Goal: Information Seeking & Learning: Find specific fact

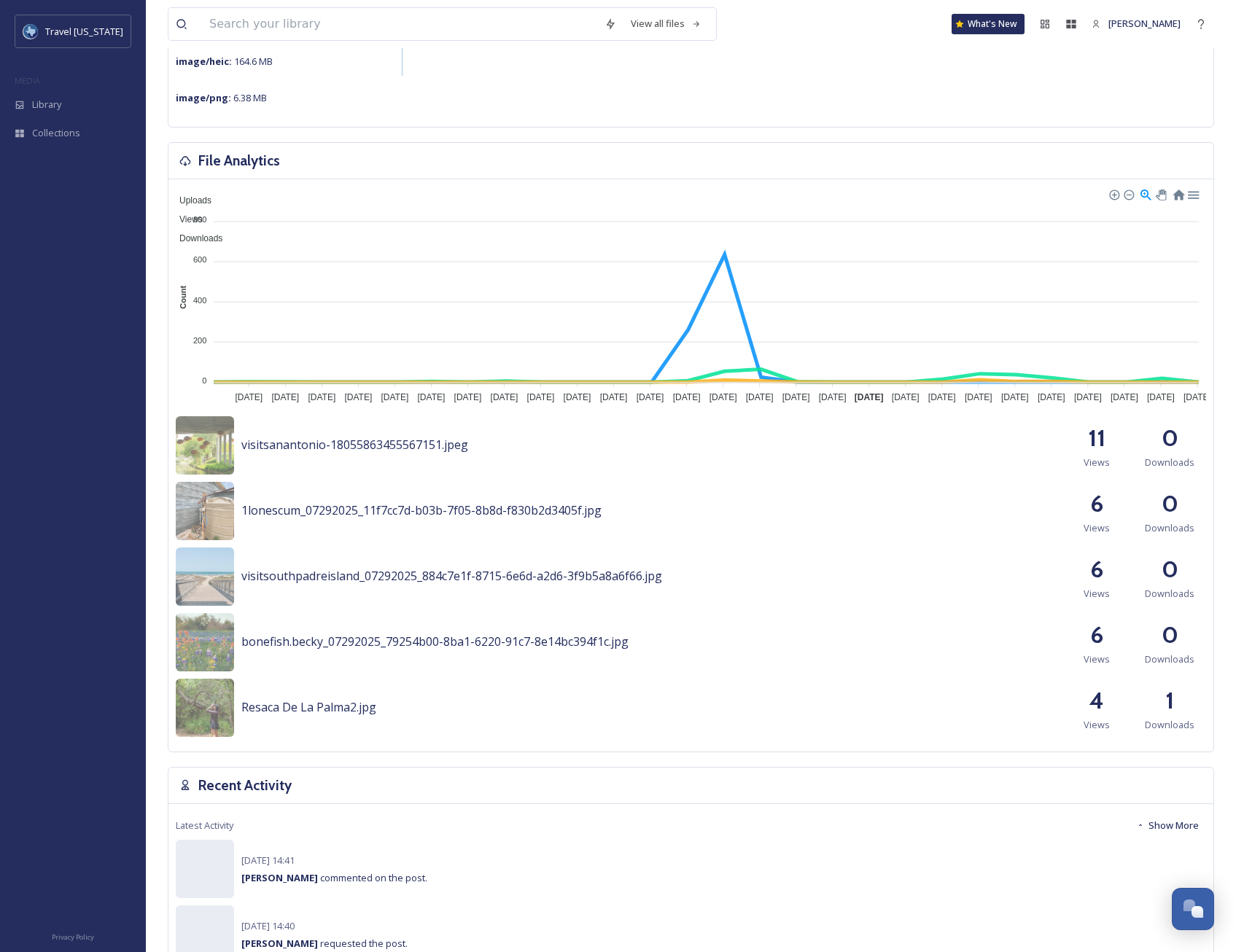
scroll to position [291, 0]
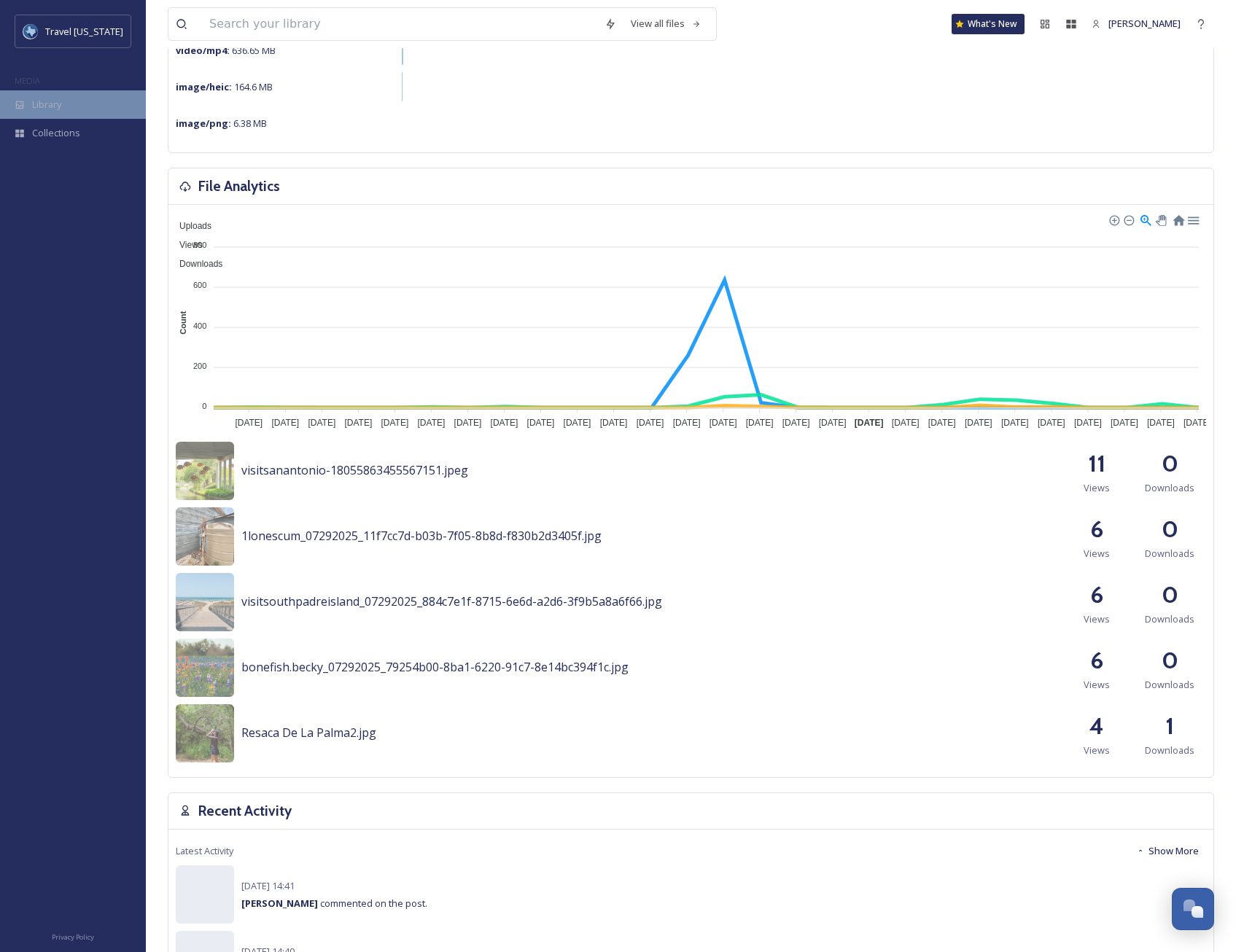
click at [51, 98] on span "Library" at bounding box center [46, 105] width 29 height 13
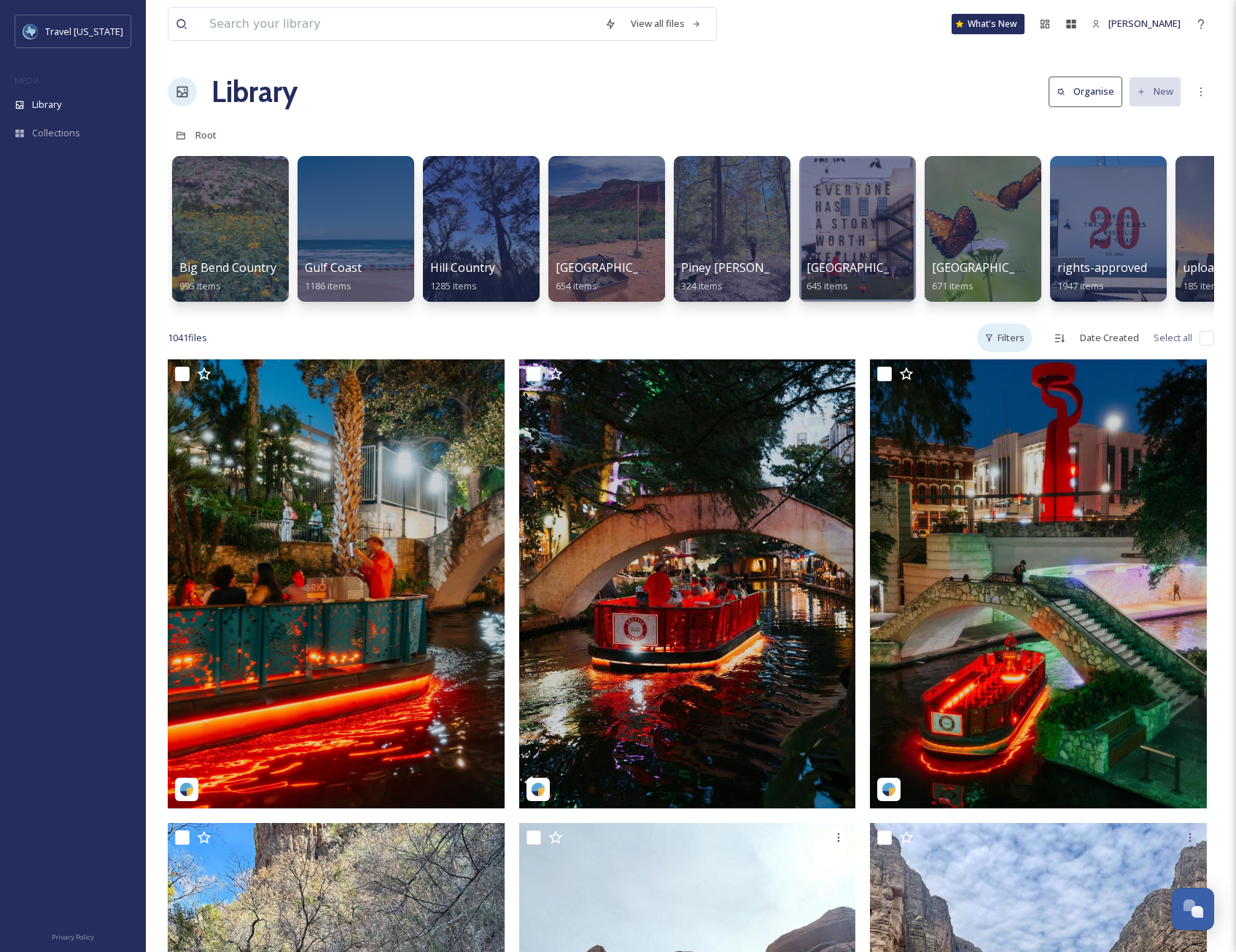
click at [1001, 347] on div "Filters" at bounding box center [1004, 338] width 55 height 29
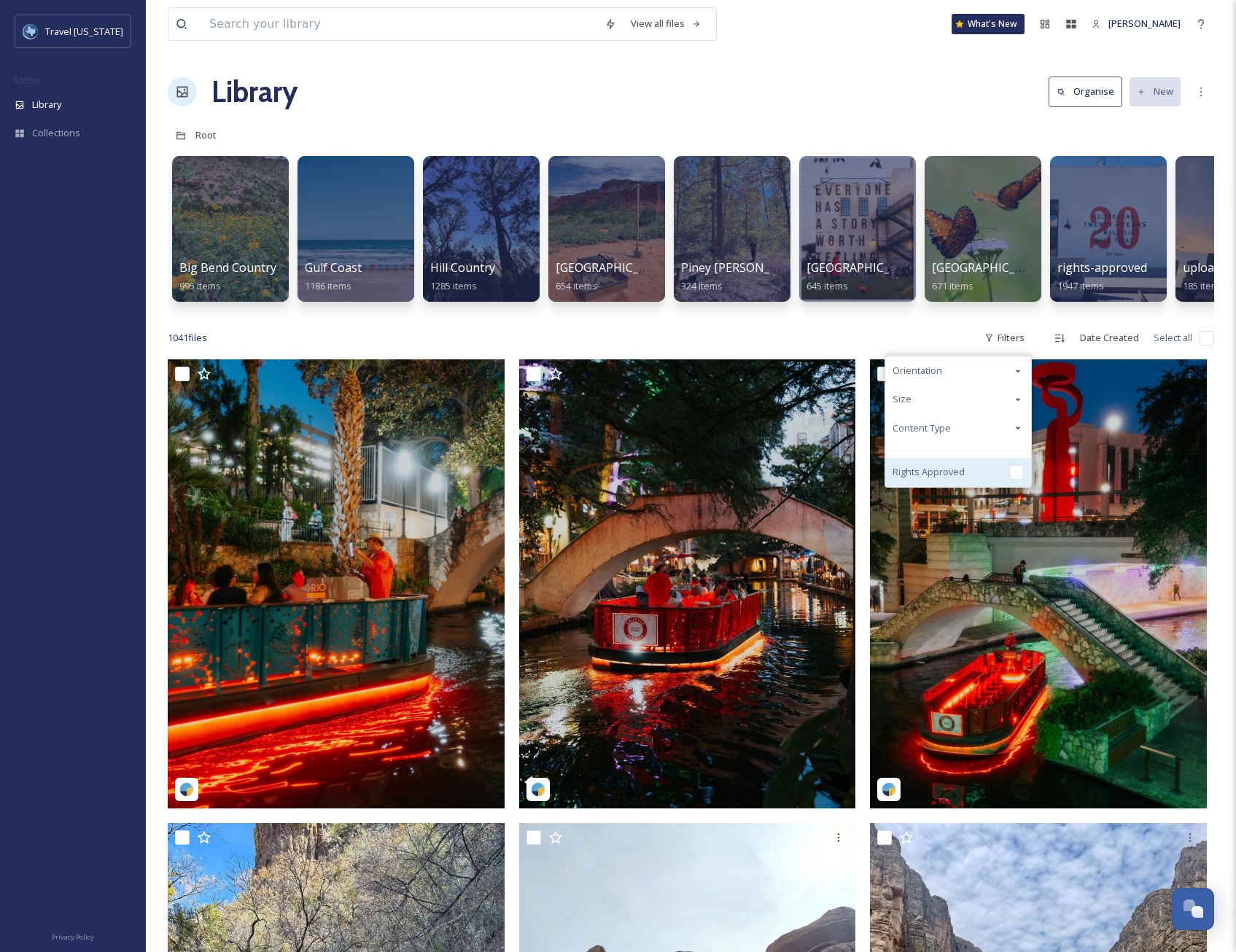
click at [953, 478] on span "Rights Approved" at bounding box center [928, 472] width 72 height 13
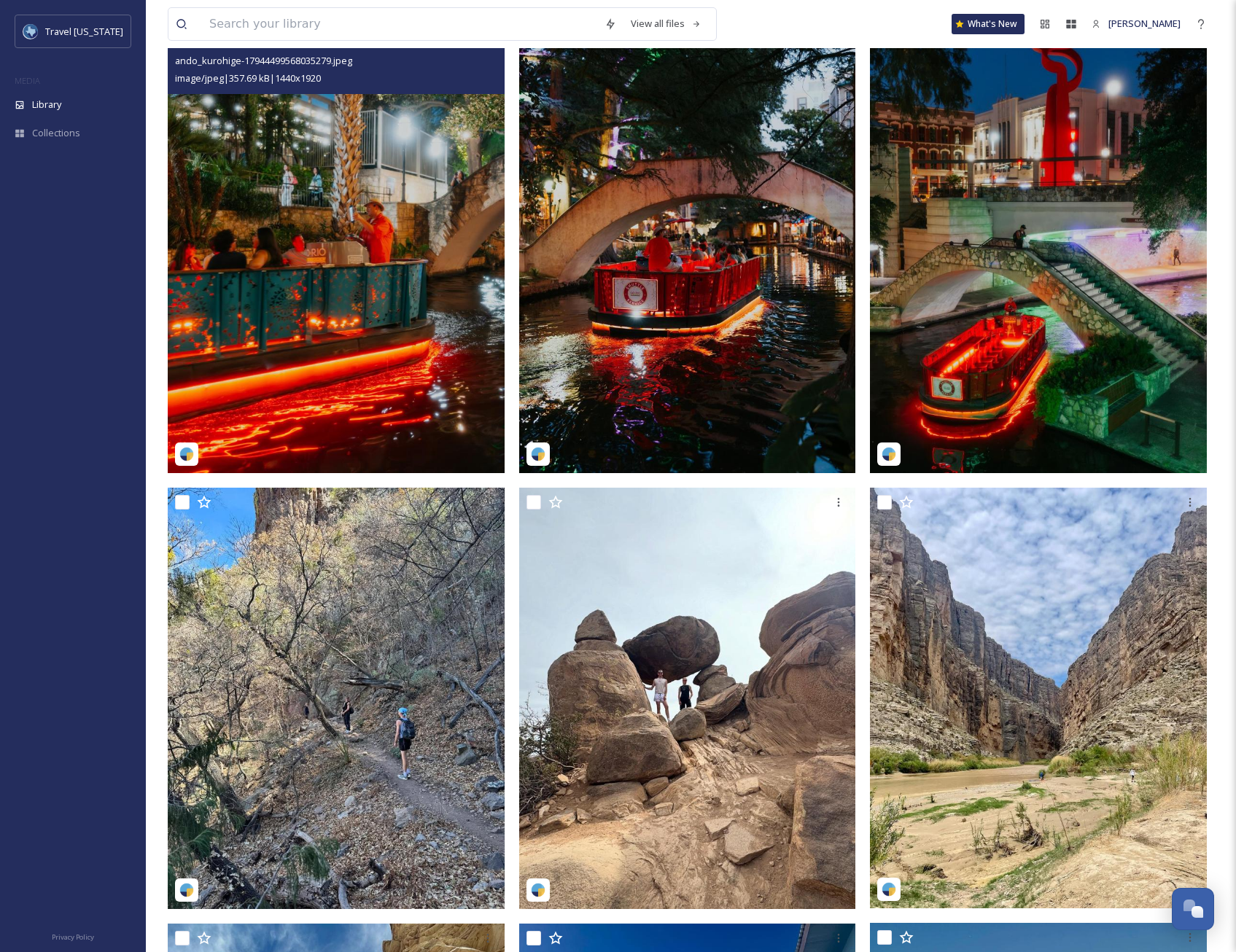
scroll to position [219, 0]
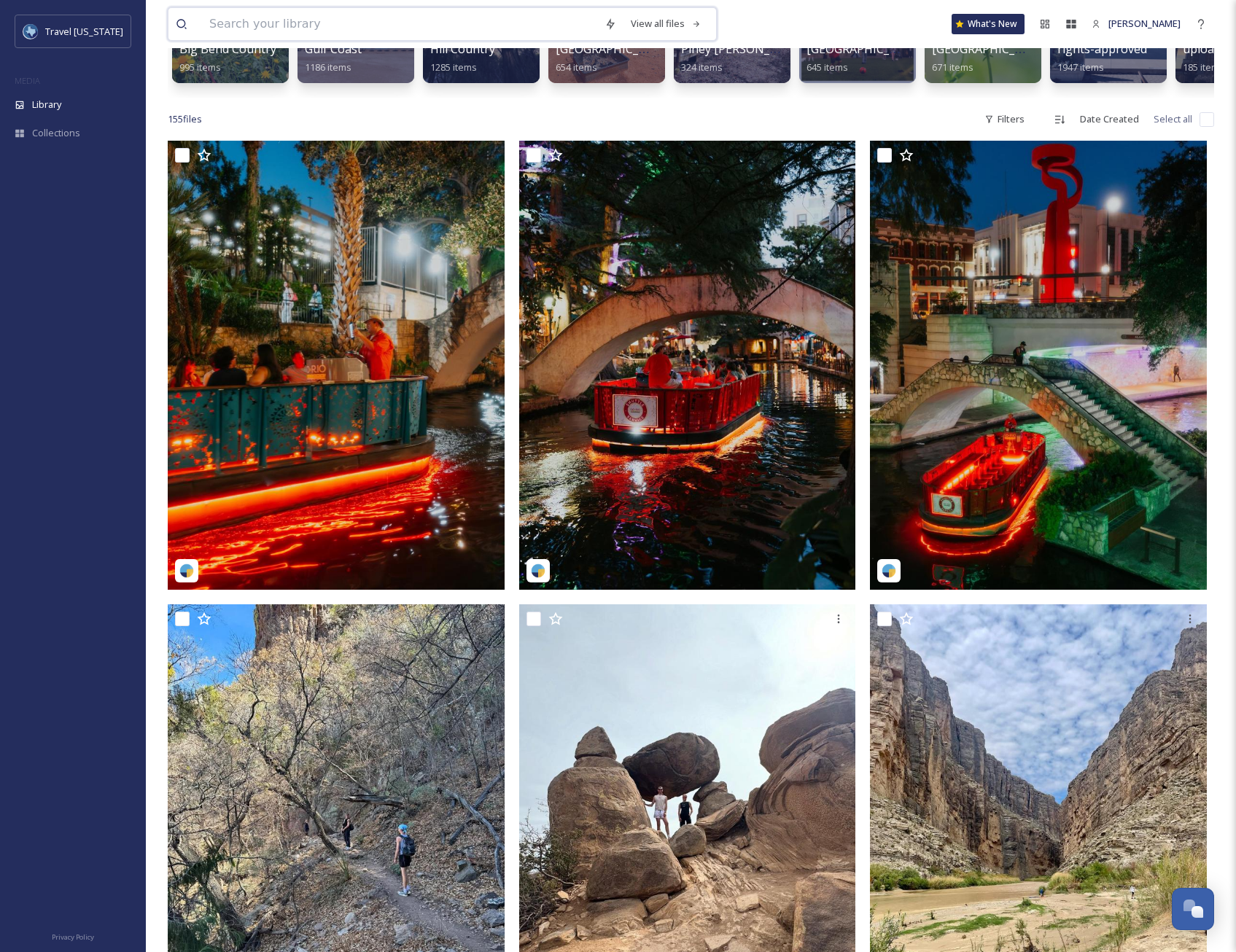
click at [390, 14] on input at bounding box center [399, 23] width 395 height 32
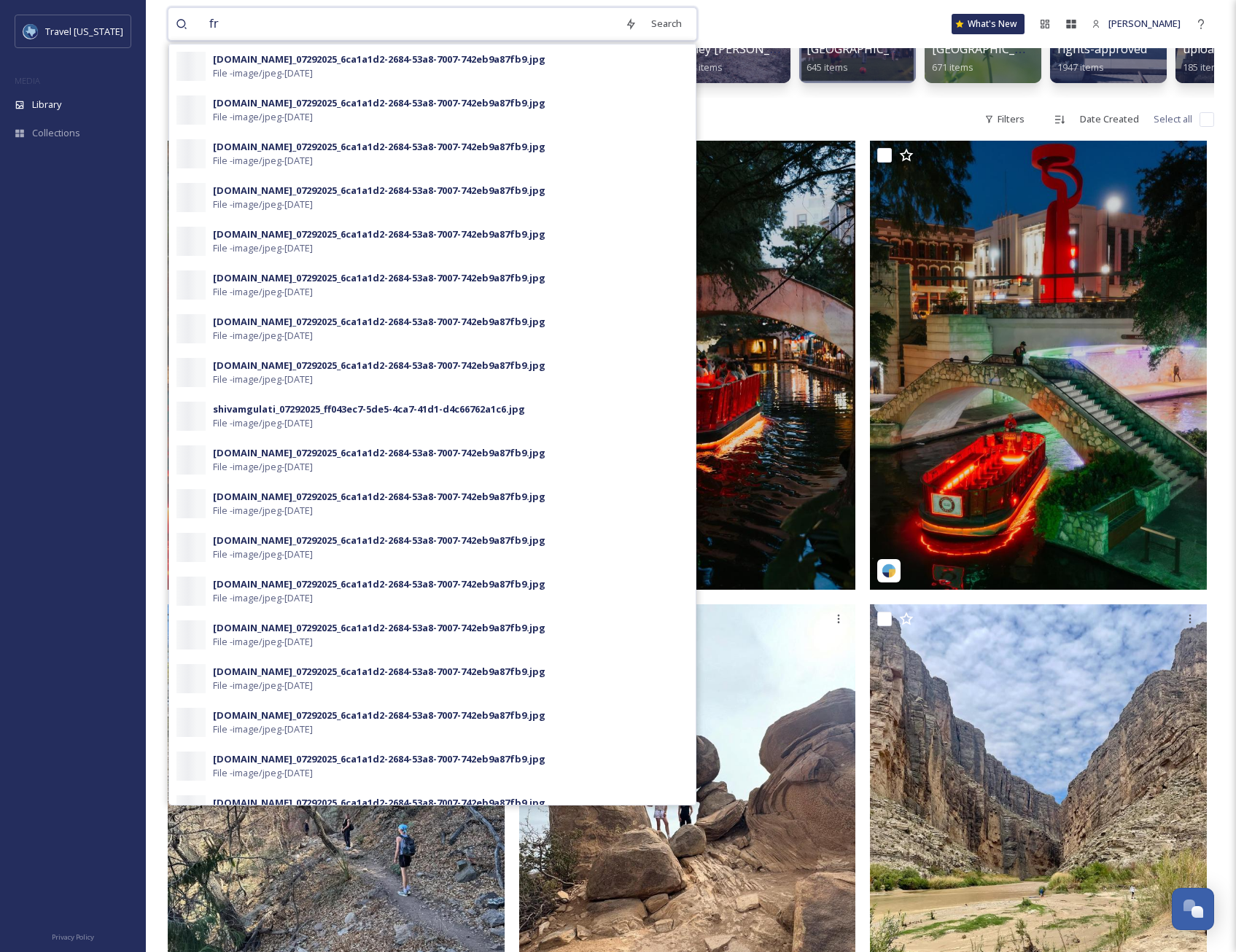
type input "f"
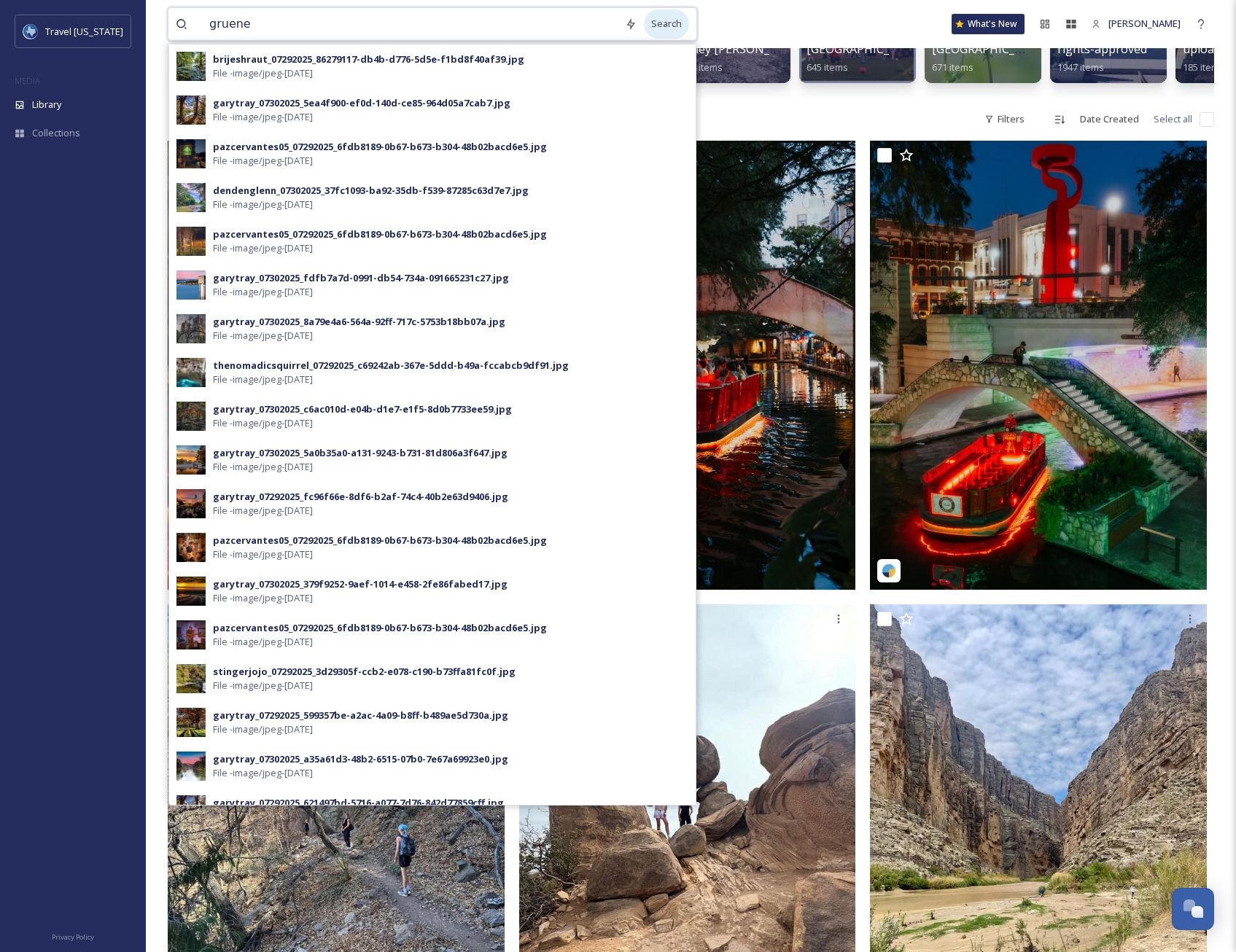
type input "gruene"
click at [681, 22] on div "Search" at bounding box center [666, 24] width 45 height 29
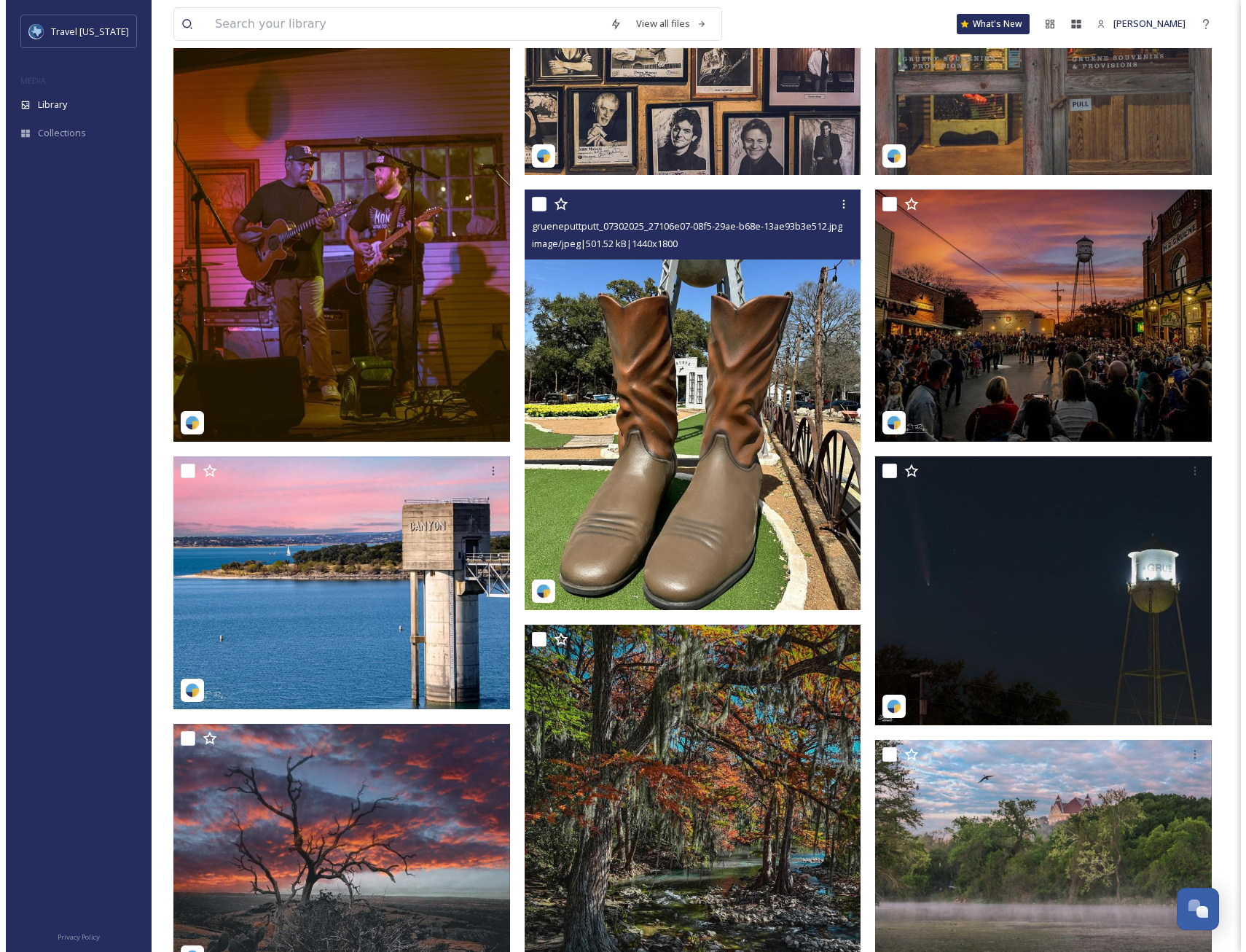
scroll to position [1312, 0]
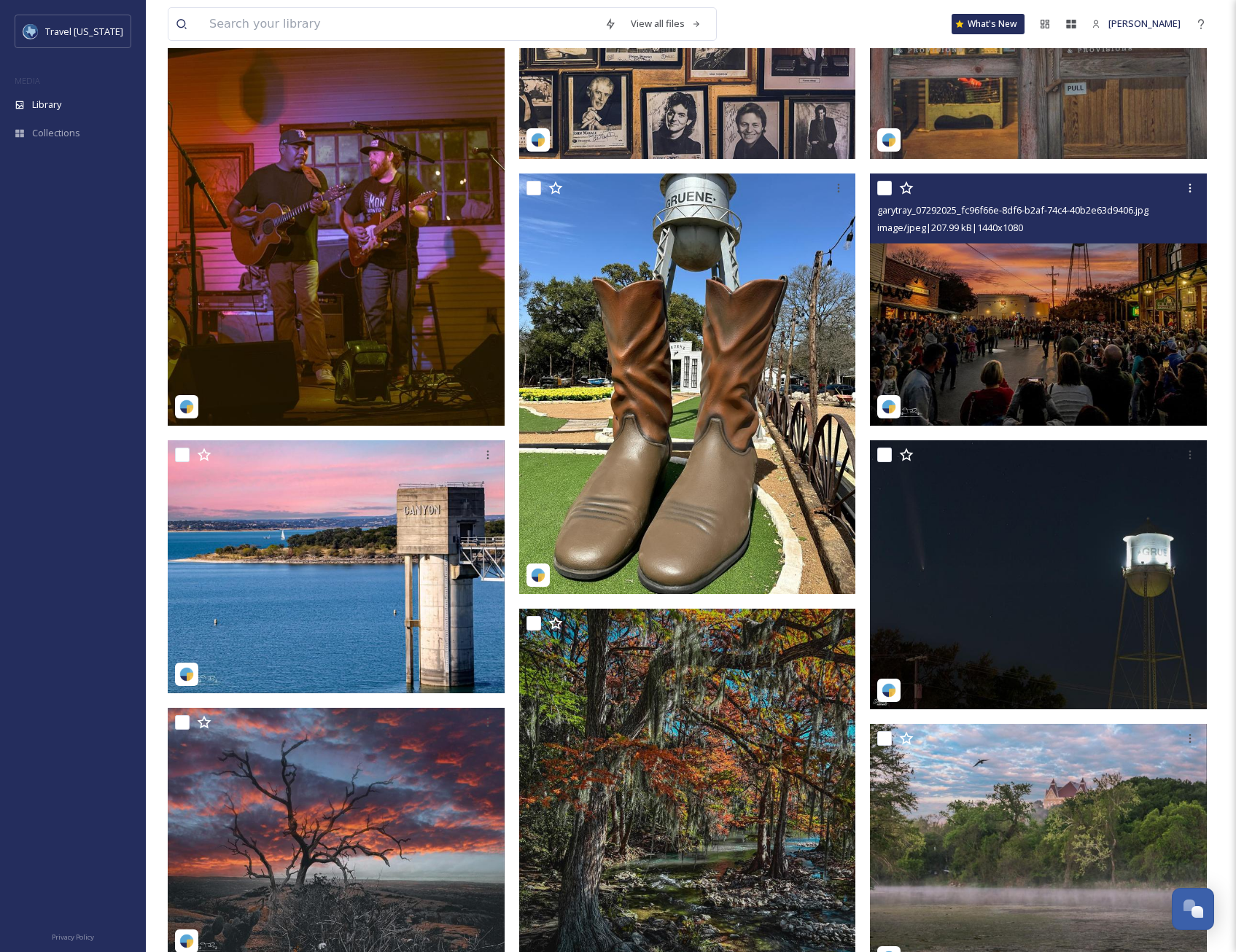
click at [1035, 361] on img at bounding box center [1038, 300] width 337 height 253
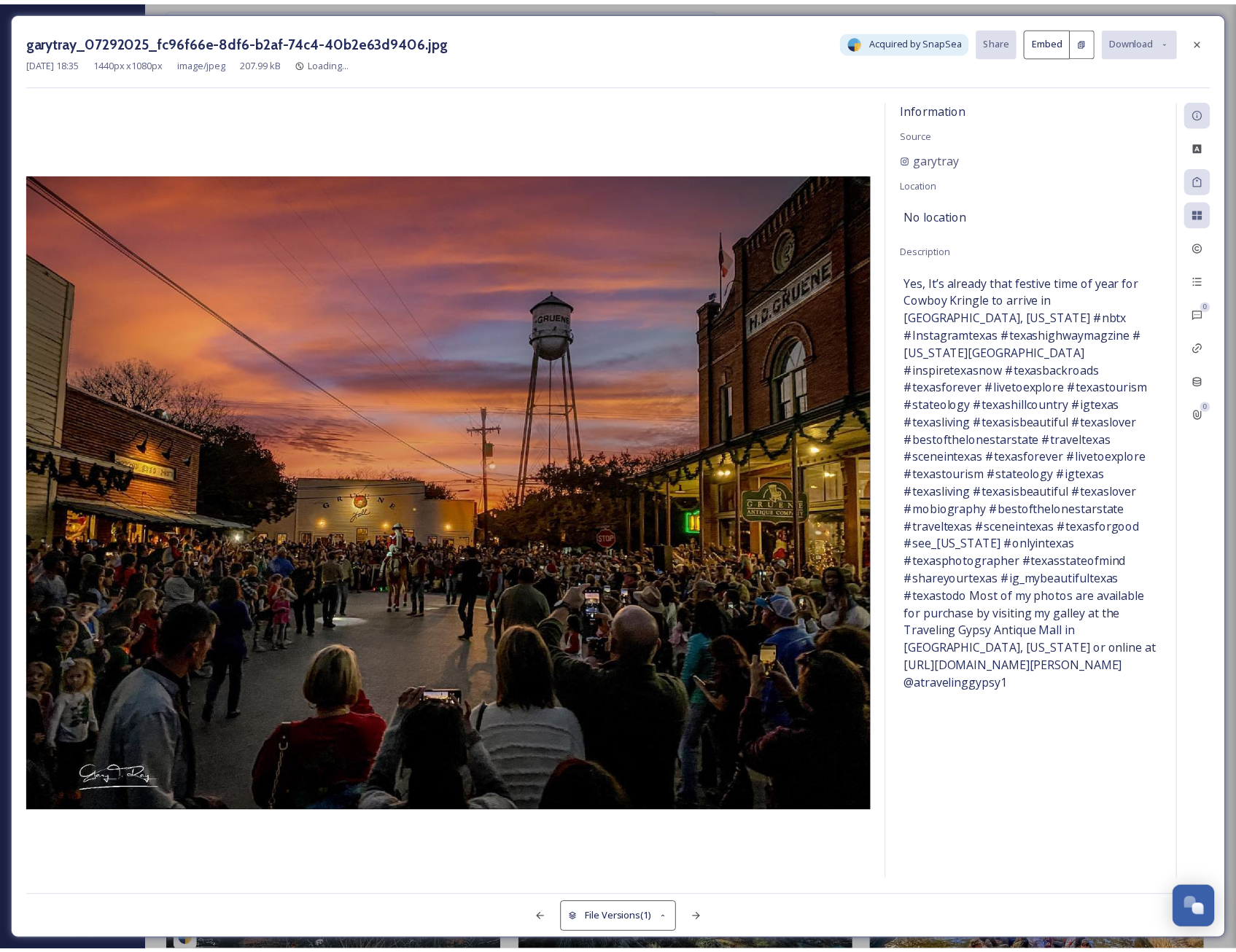
scroll to position [1324, 0]
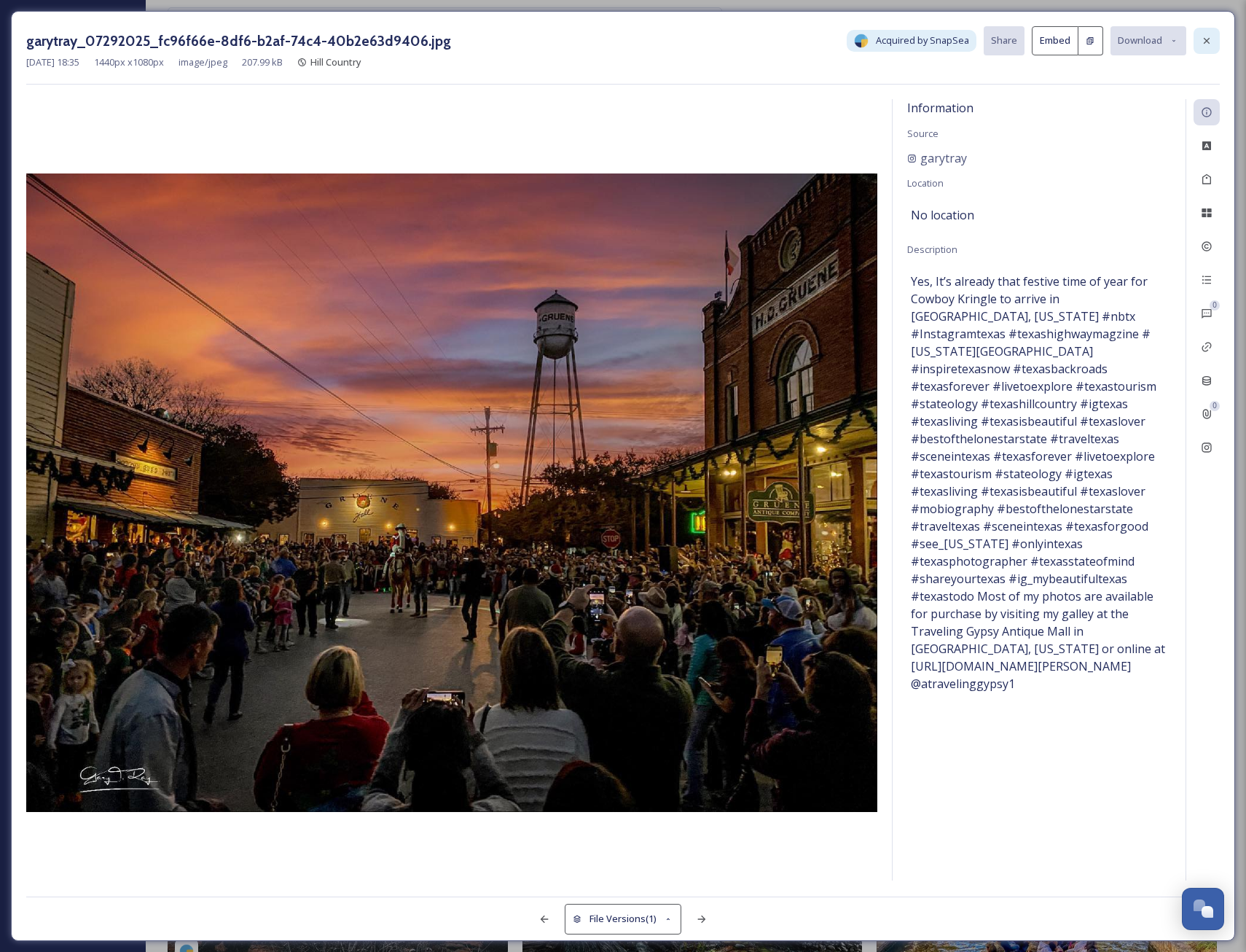
click at [1211, 39] on icon at bounding box center [1207, 40] width 12 height 12
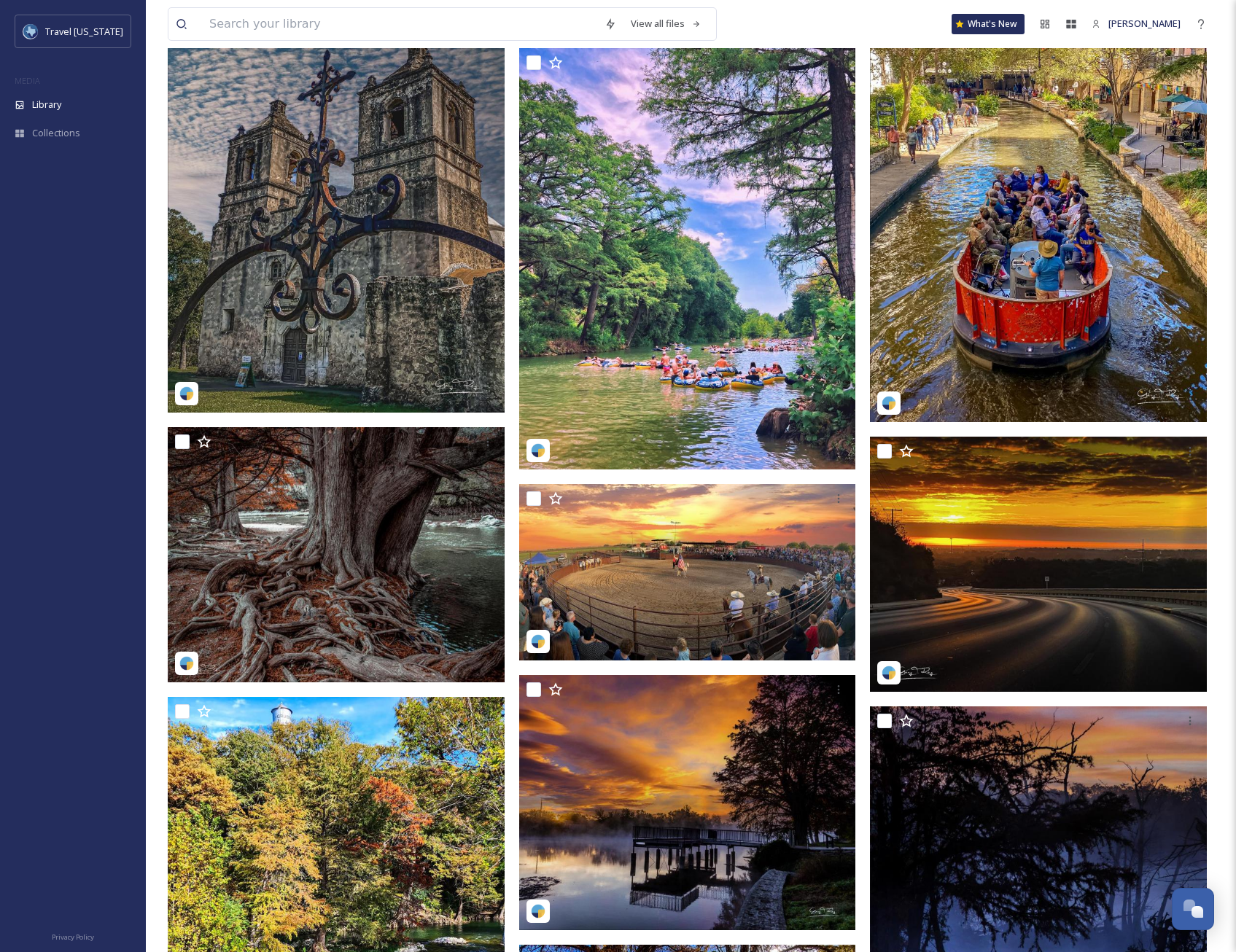
scroll to position [2344, 0]
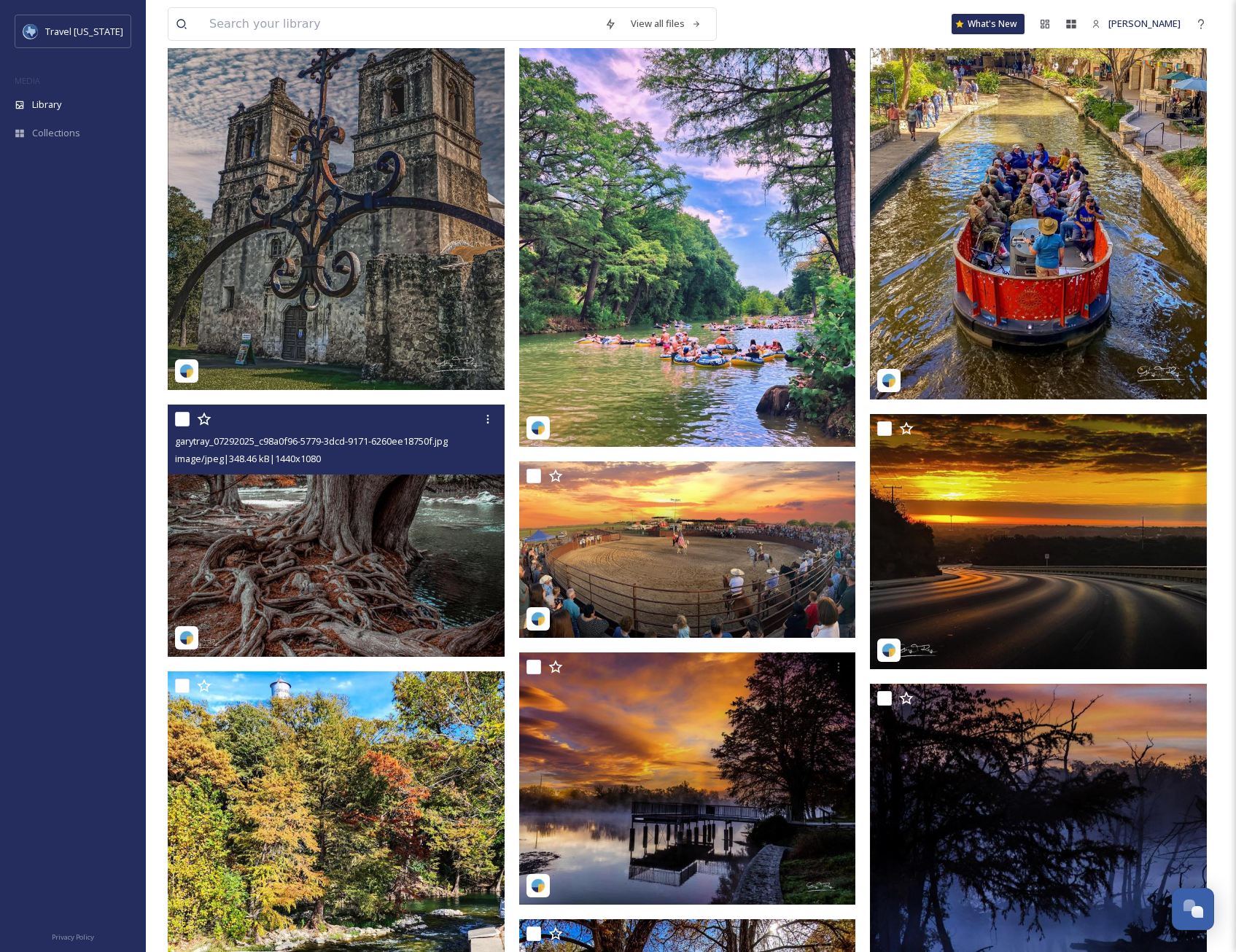
click at [367, 597] on img at bounding box center [336, 530] width 337 height 253
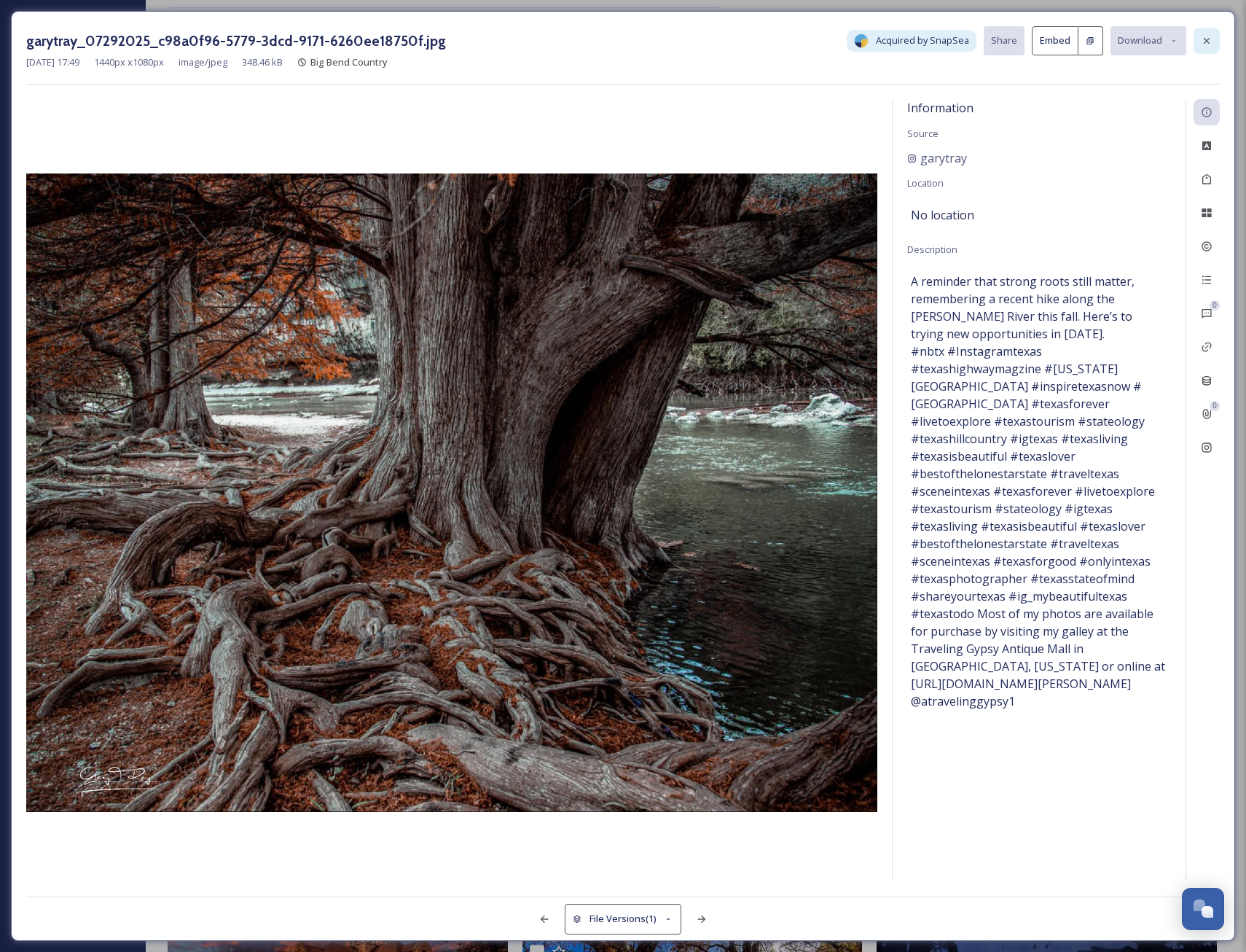
click at [1207, 37] on icon at bounding box center [1207, 40] width 12 height 12
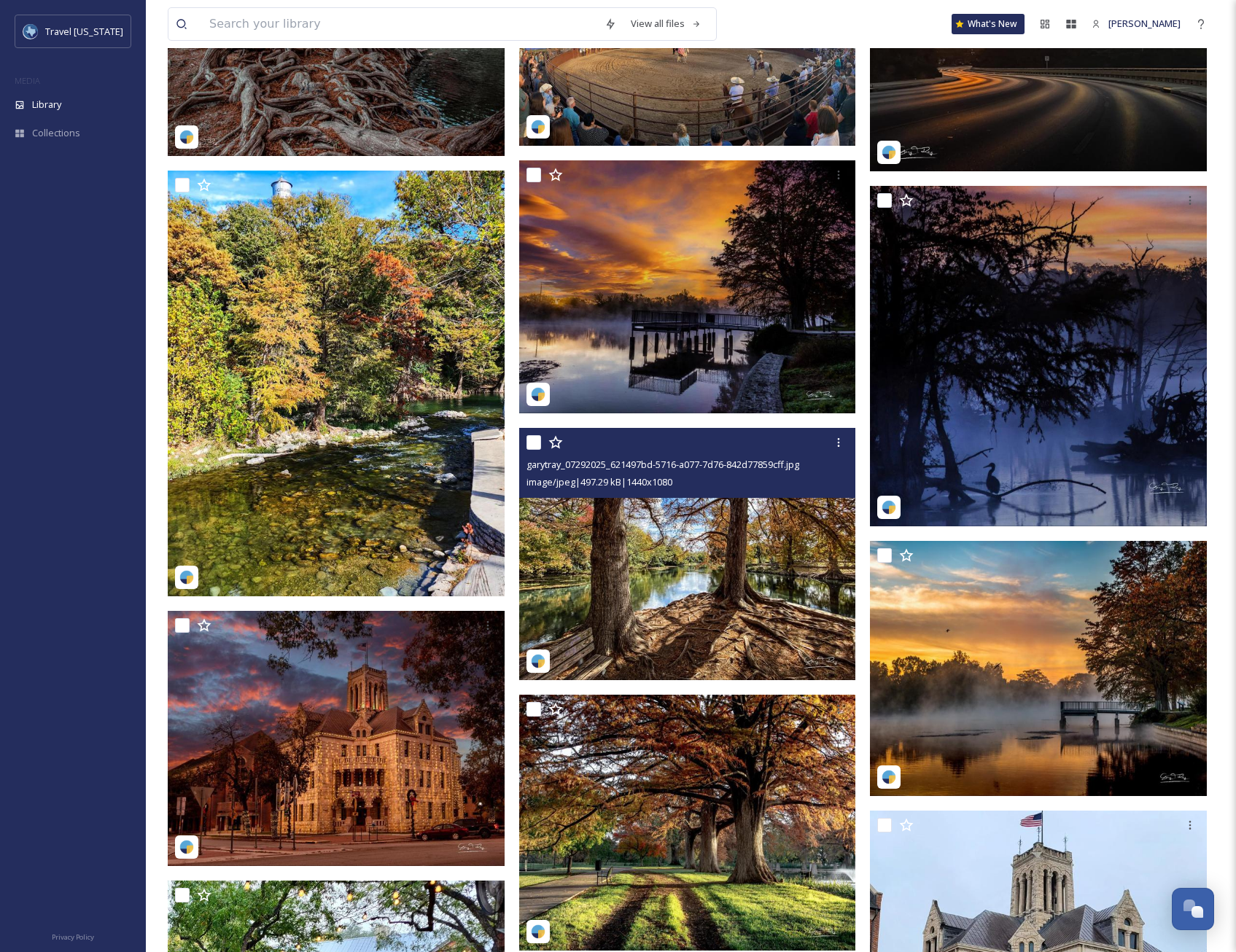
scroll to position [2927, 0]
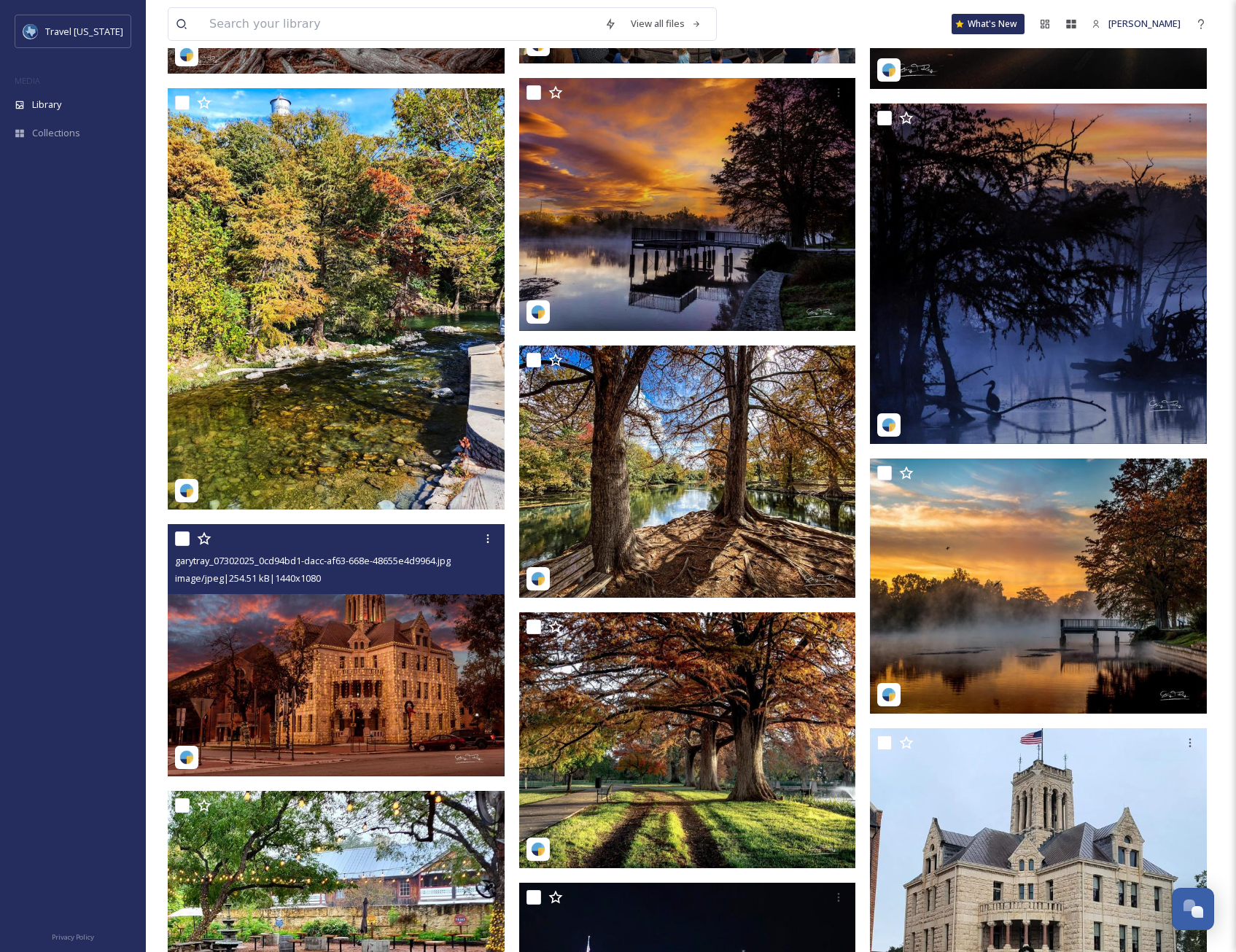
click at [383, 668] on img at bounding box center [336, 650] width 337 height 253
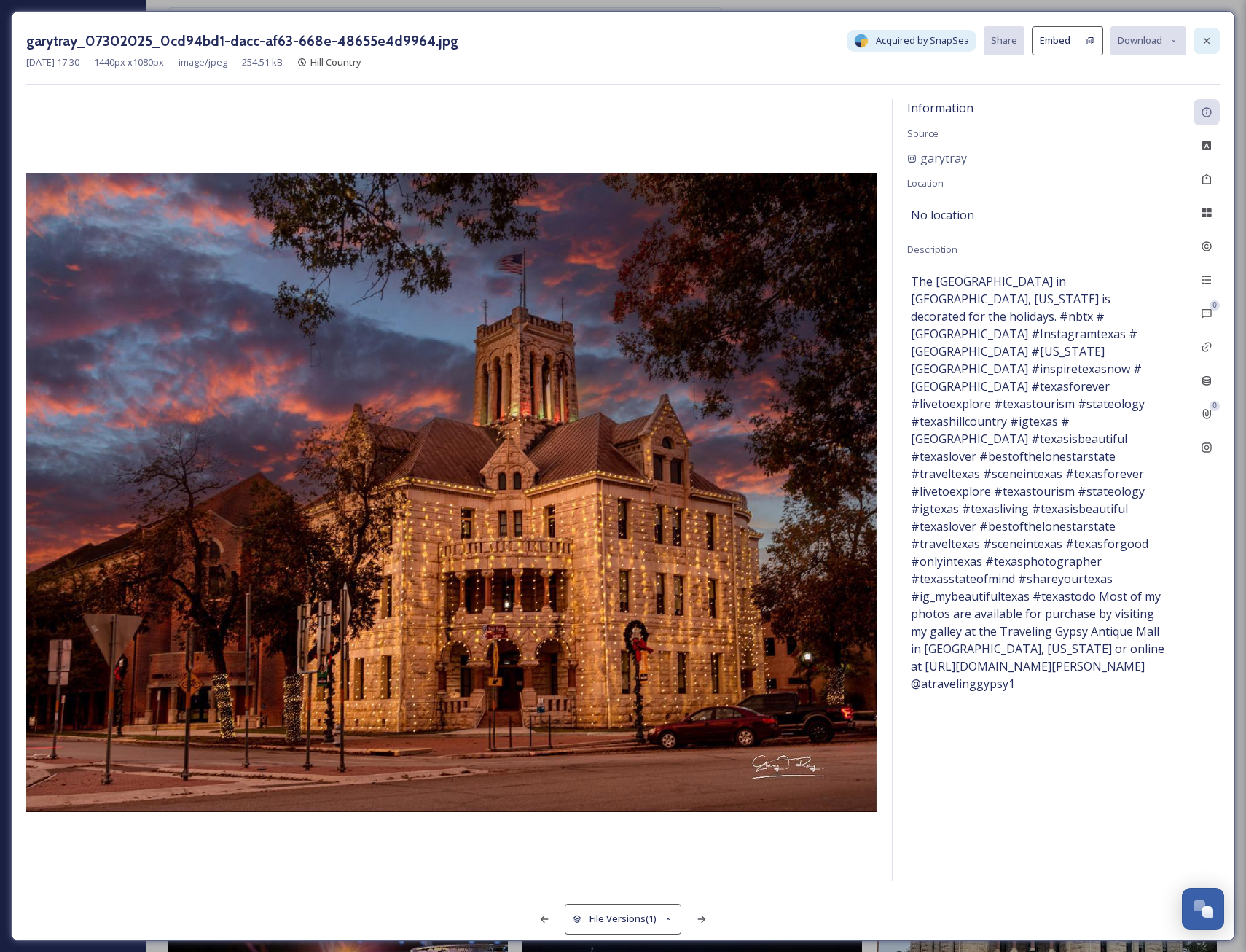
click at [1210, 32] on div at bounding box center [1207, 40] width 26 height 26
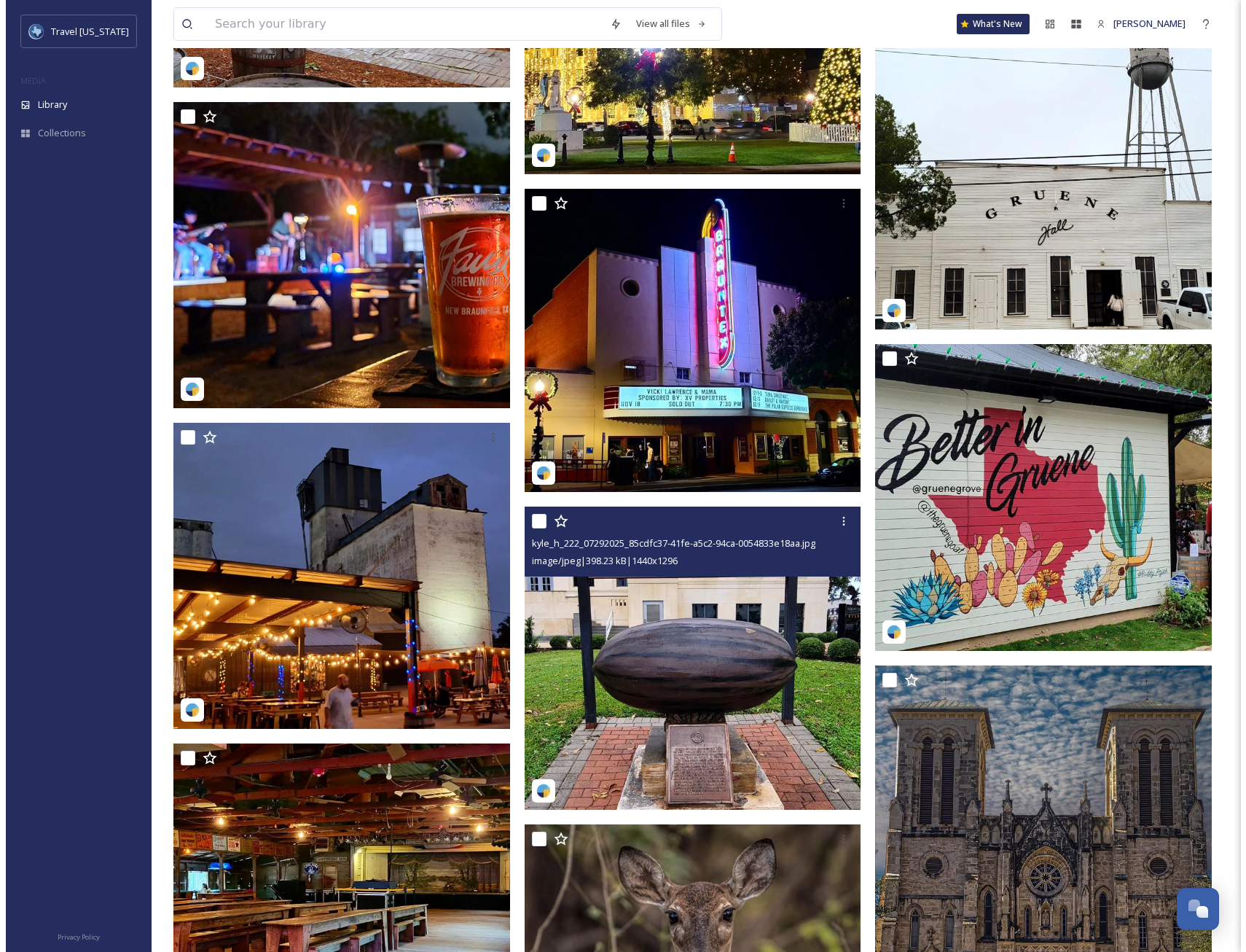
scroll to position [3947, 0]
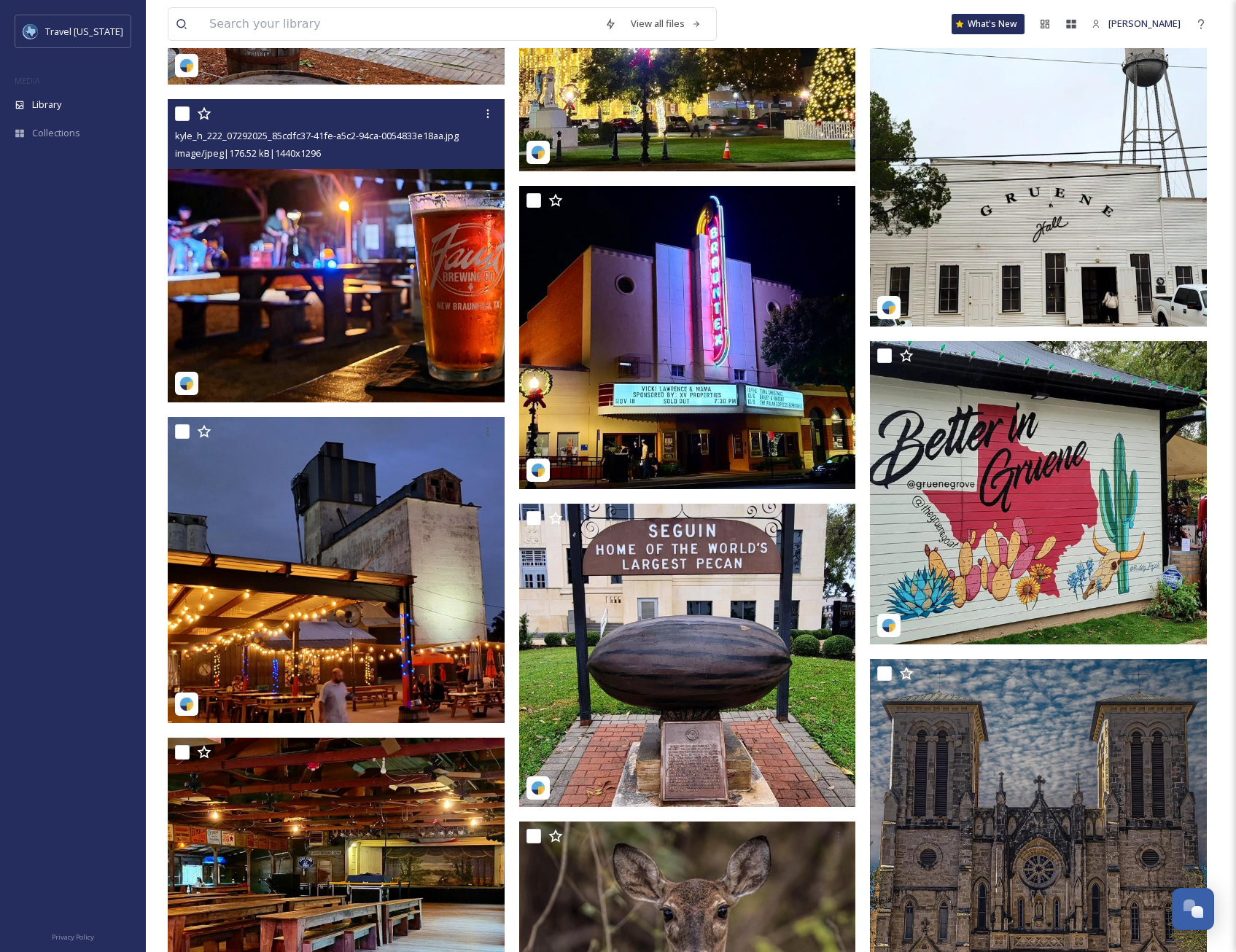
click at [312, 290] on img at bounding box center [336, 251] width 337 height 304
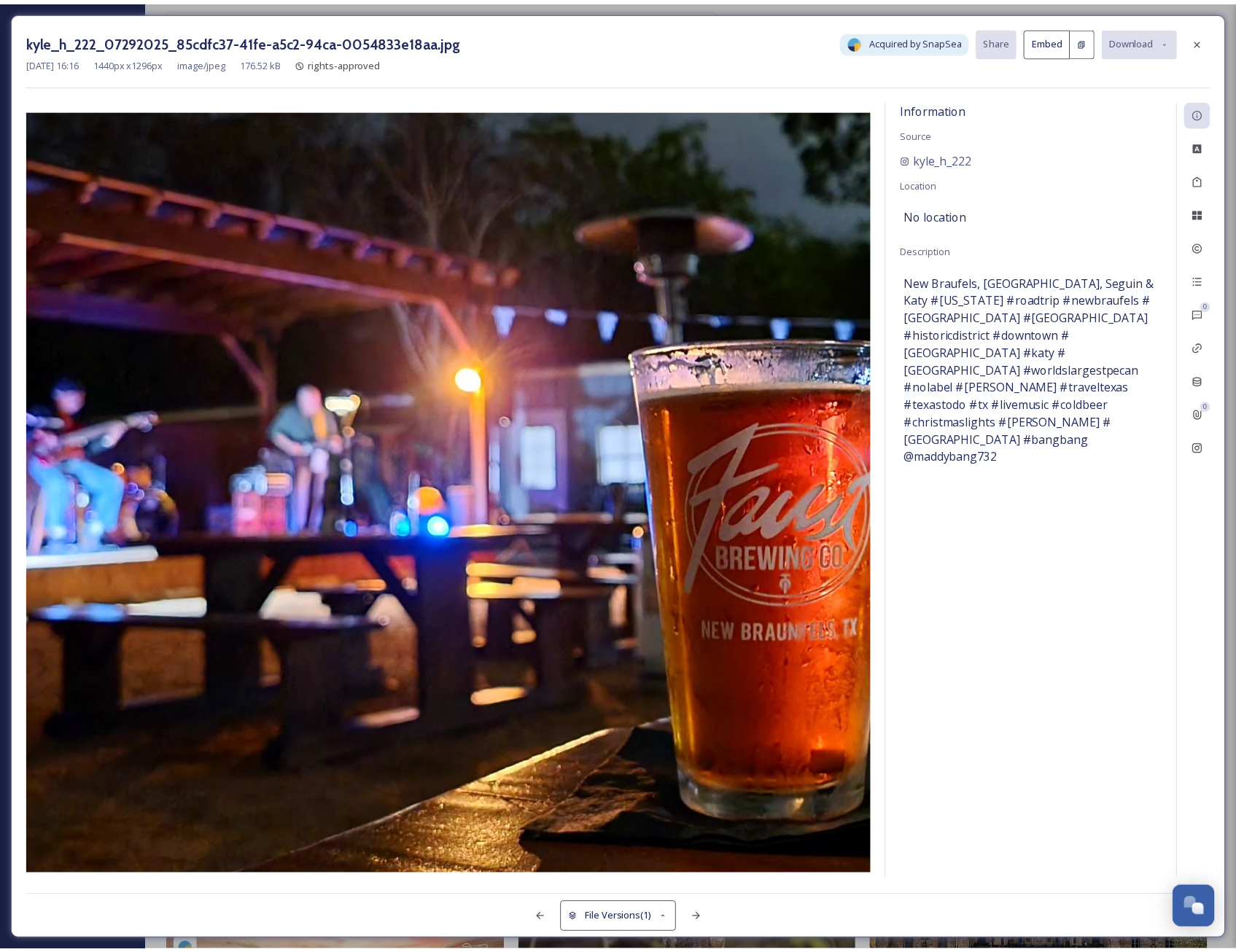
scroll to position [3950, 0]
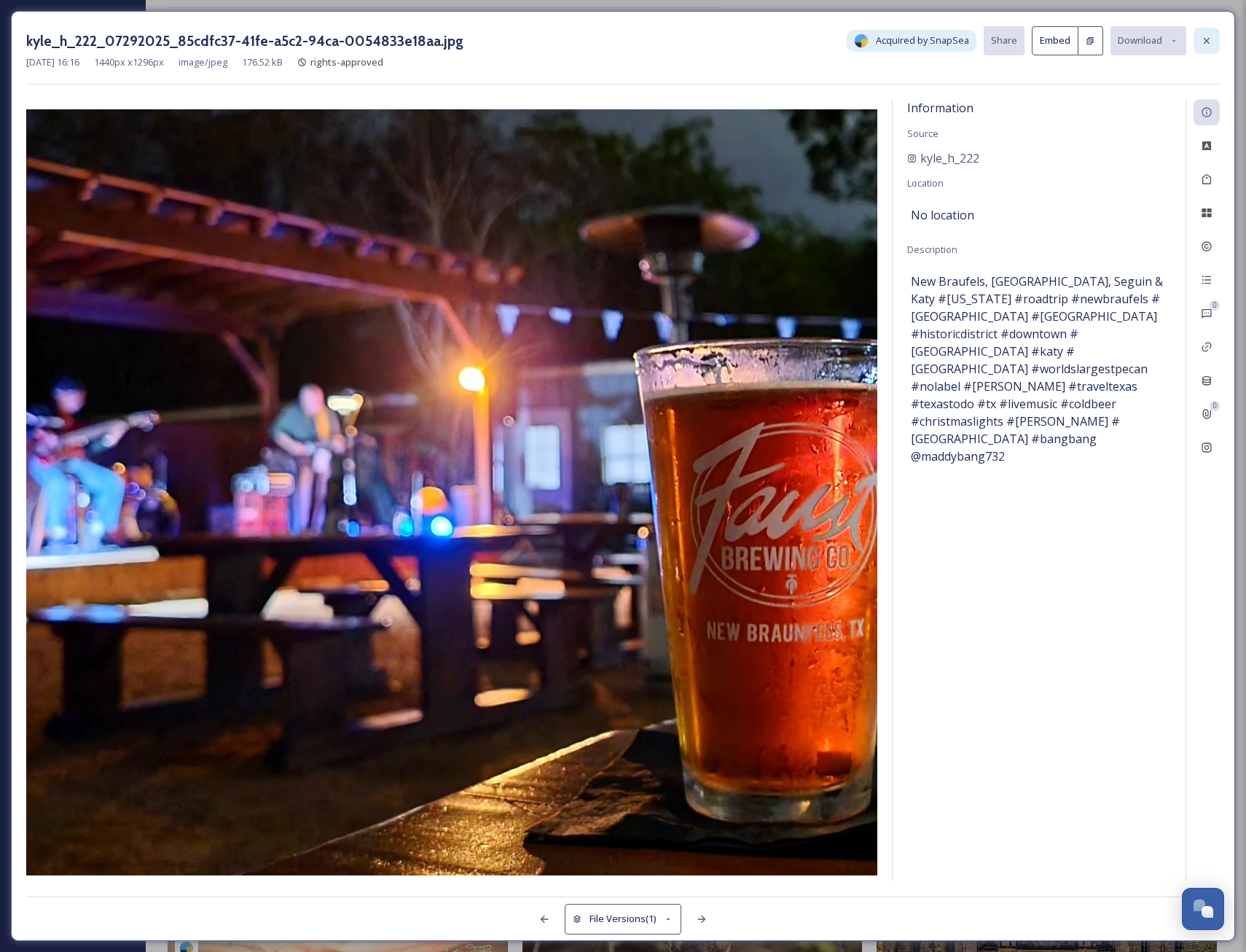
click at [1207, 37] on icon at bounding box center [1207, 40] width 12 height 12
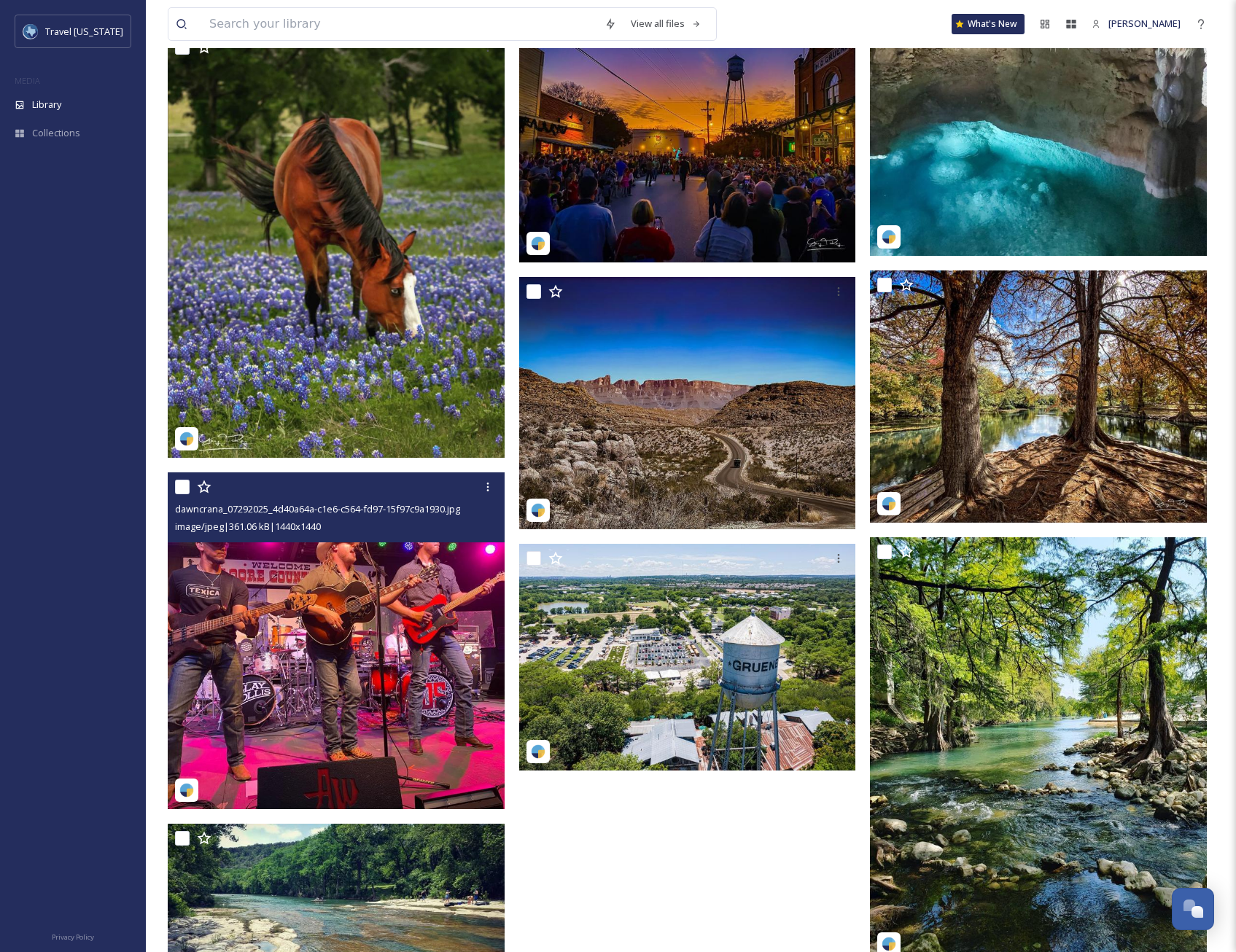
scroll to position [5306, 0]
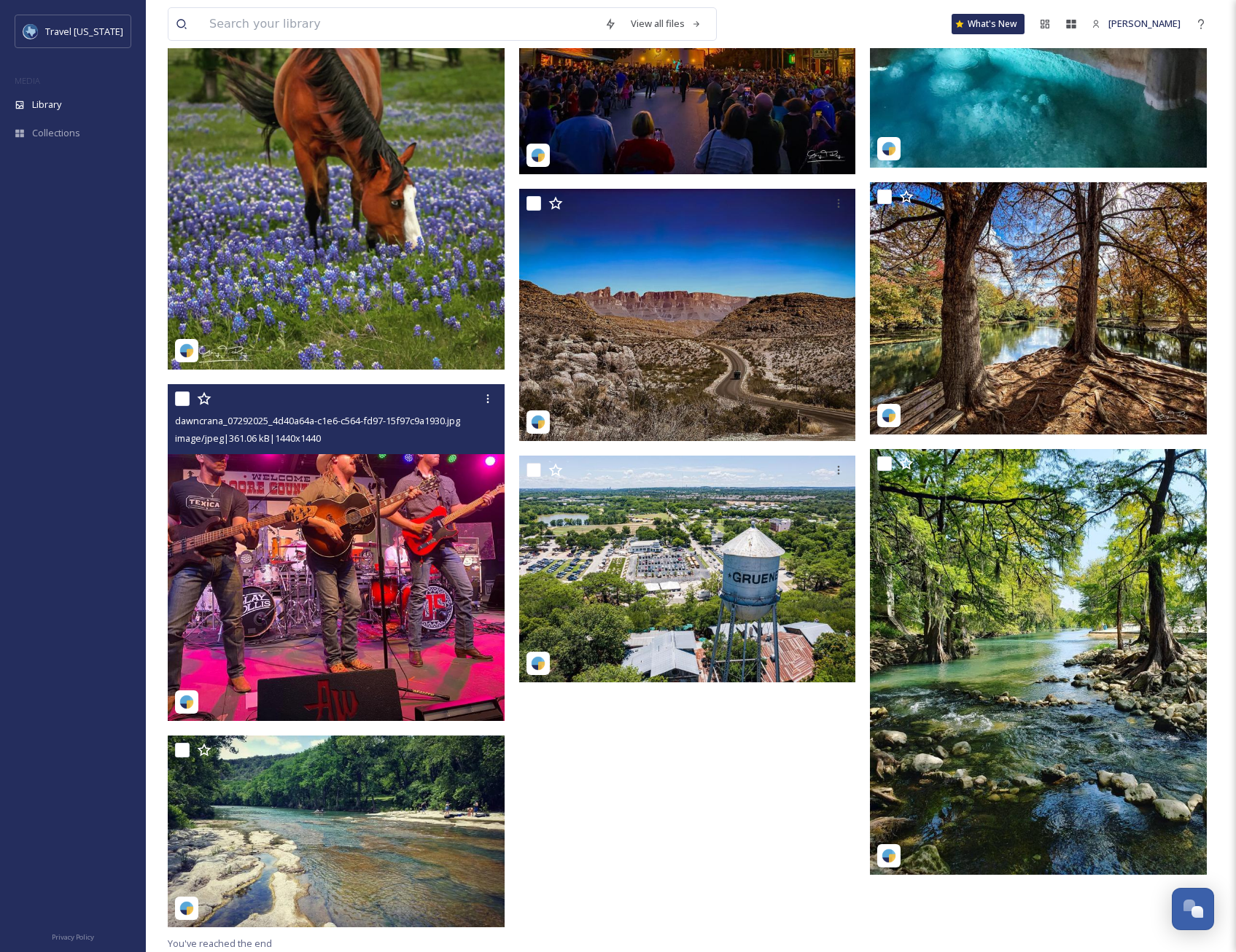
click at [369, 556] on img at bounding box center [336, 552] width 337 height 337
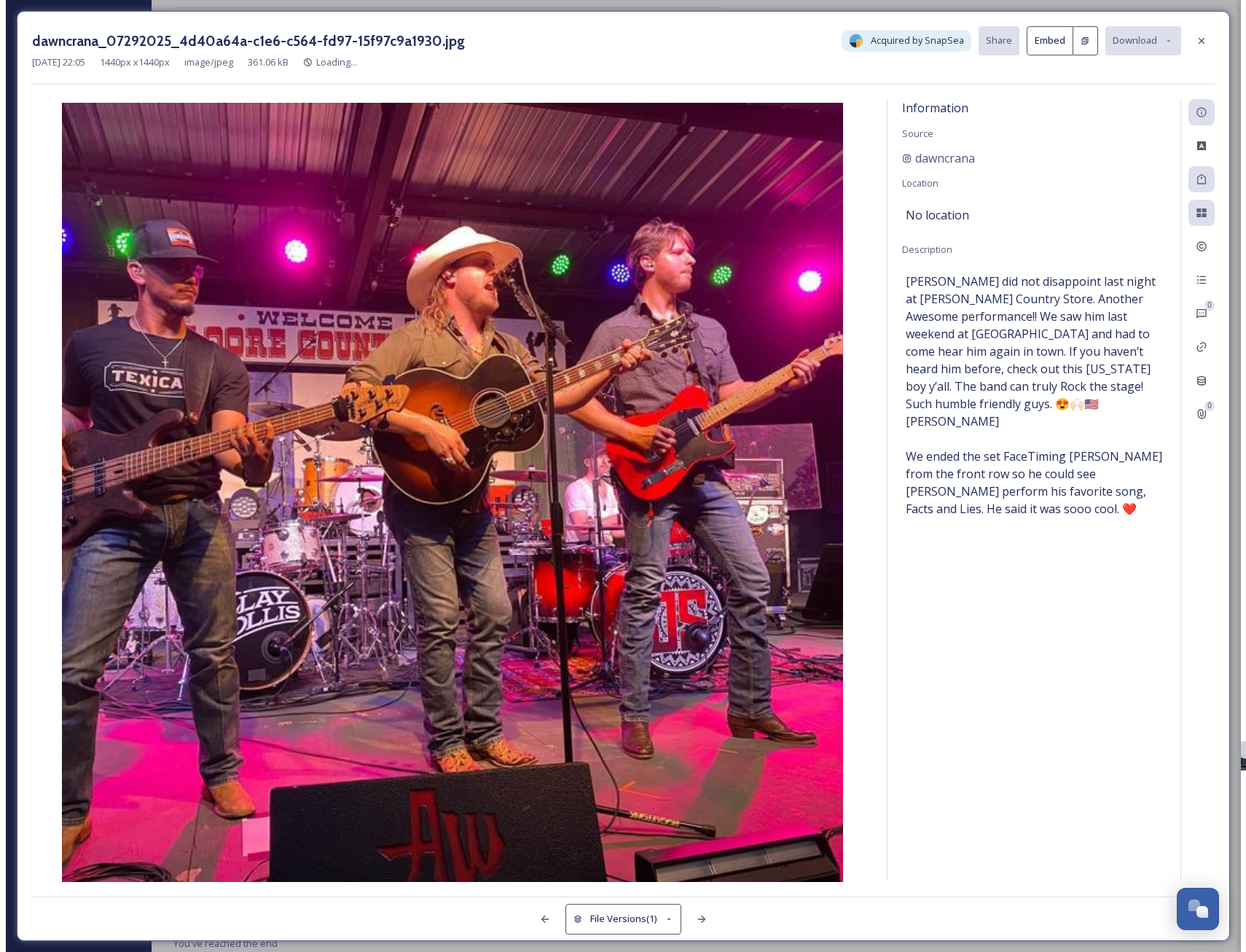
scroll to position [5253, 0]
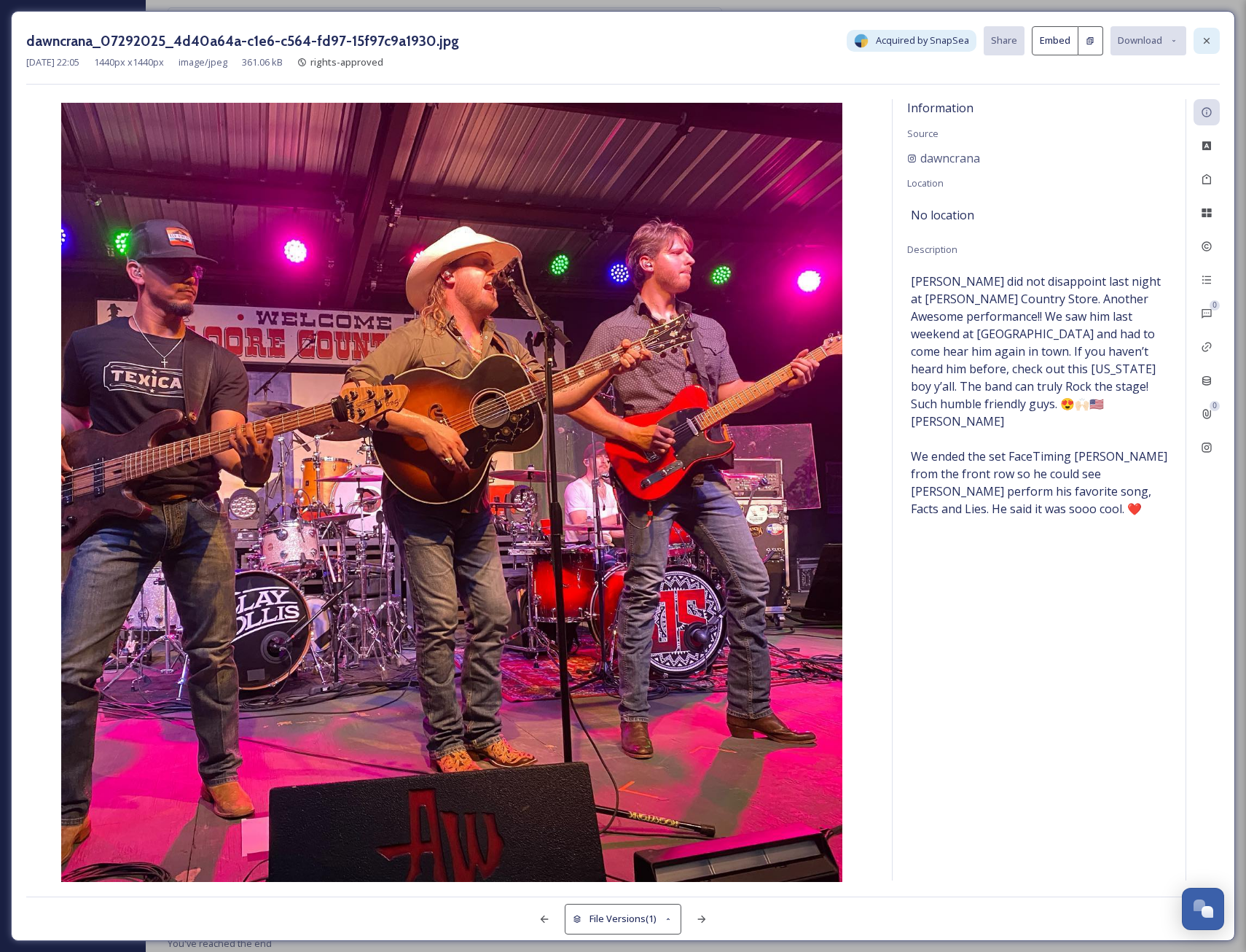
click at [1207, 31] on div at bounding box center [1207, 40] width 26 height 26
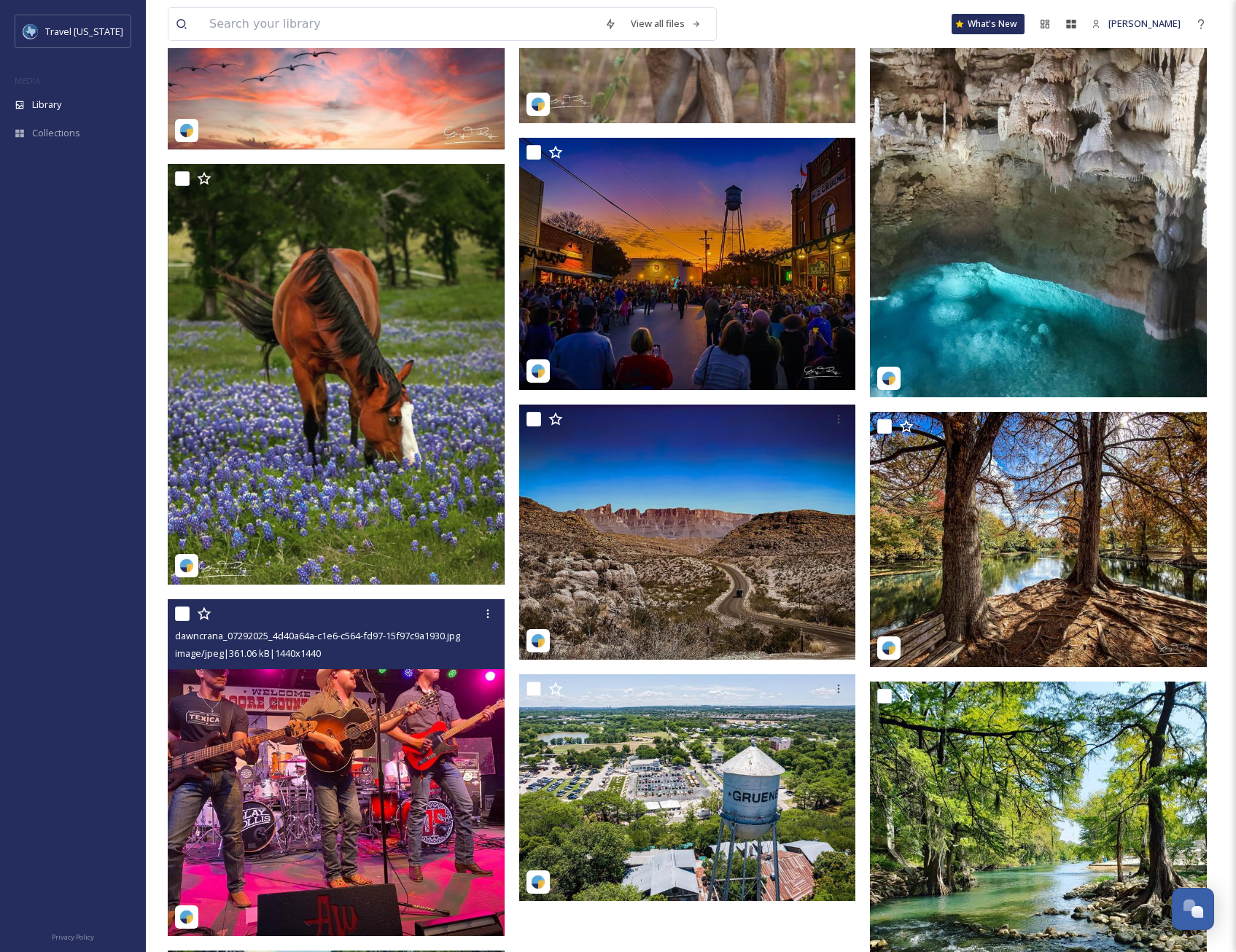
scroll to position [5086, 0]
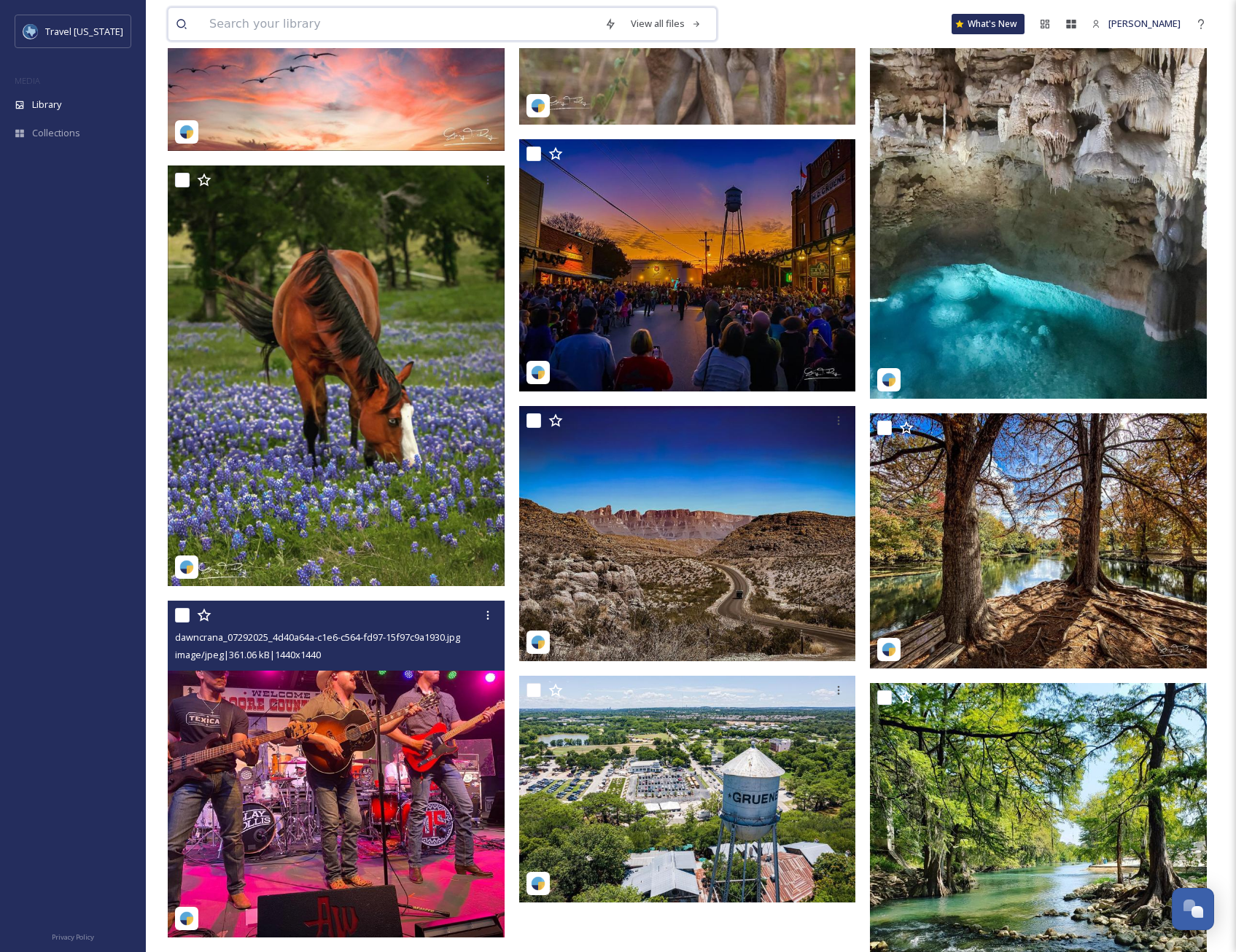
click at [320, 21] on input at bounding box center [399, 23] width 395 height 32
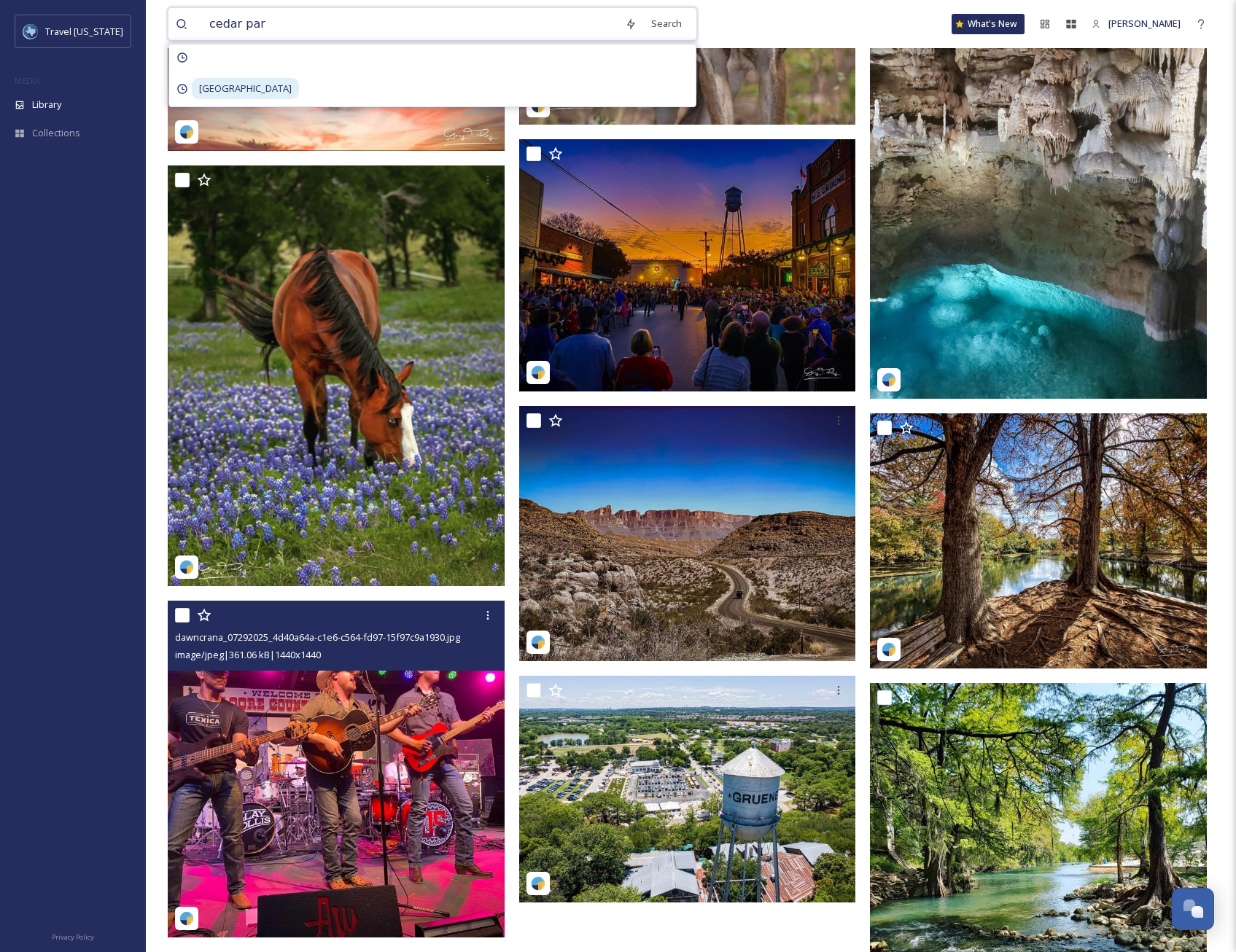
type input "[GEOGRAPHIC_DATA]"
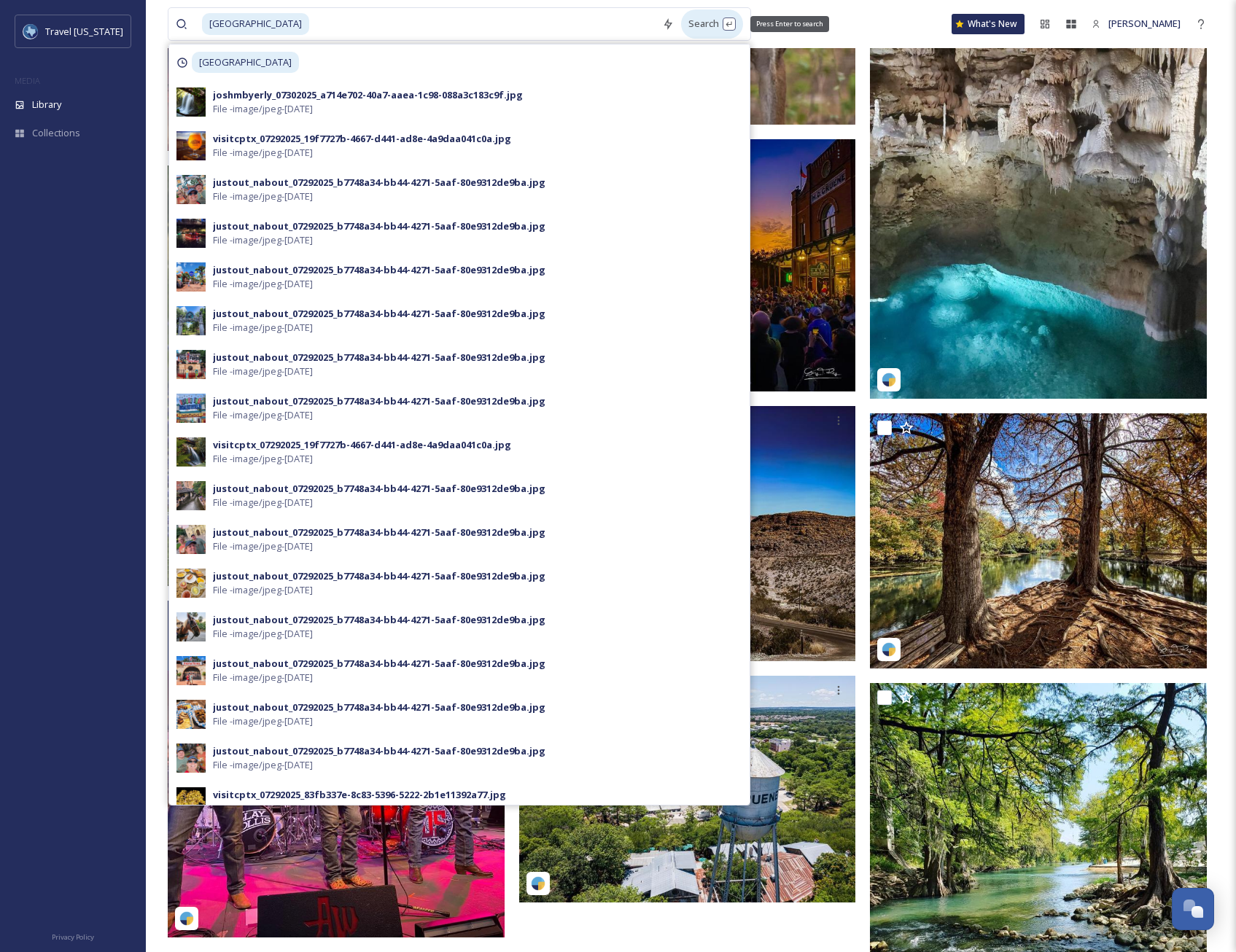
click at [715, 19] on div "Search Press Enter to search" at bounding box center [712, 24] width 62 height 29
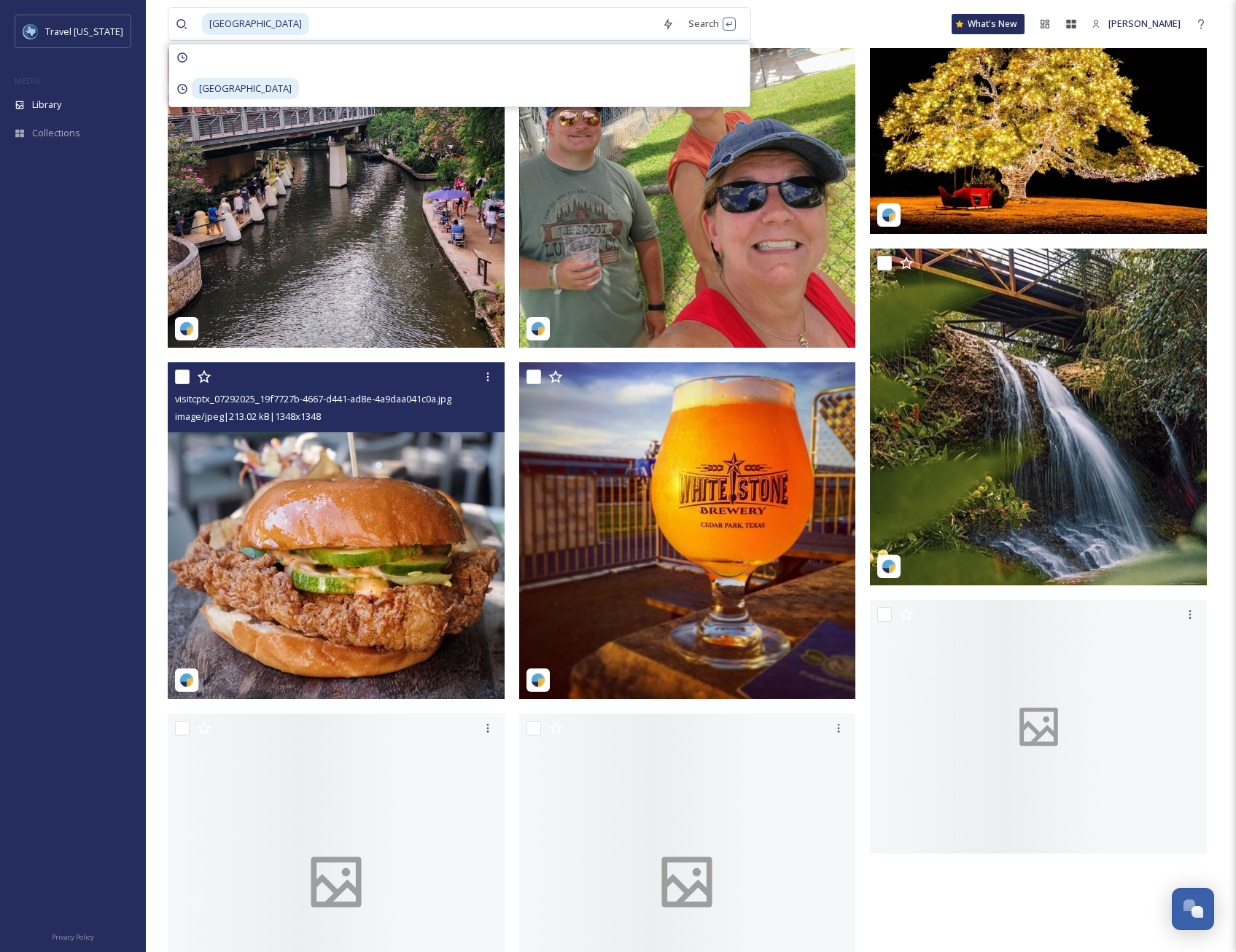
scroll to position [2332, 0]
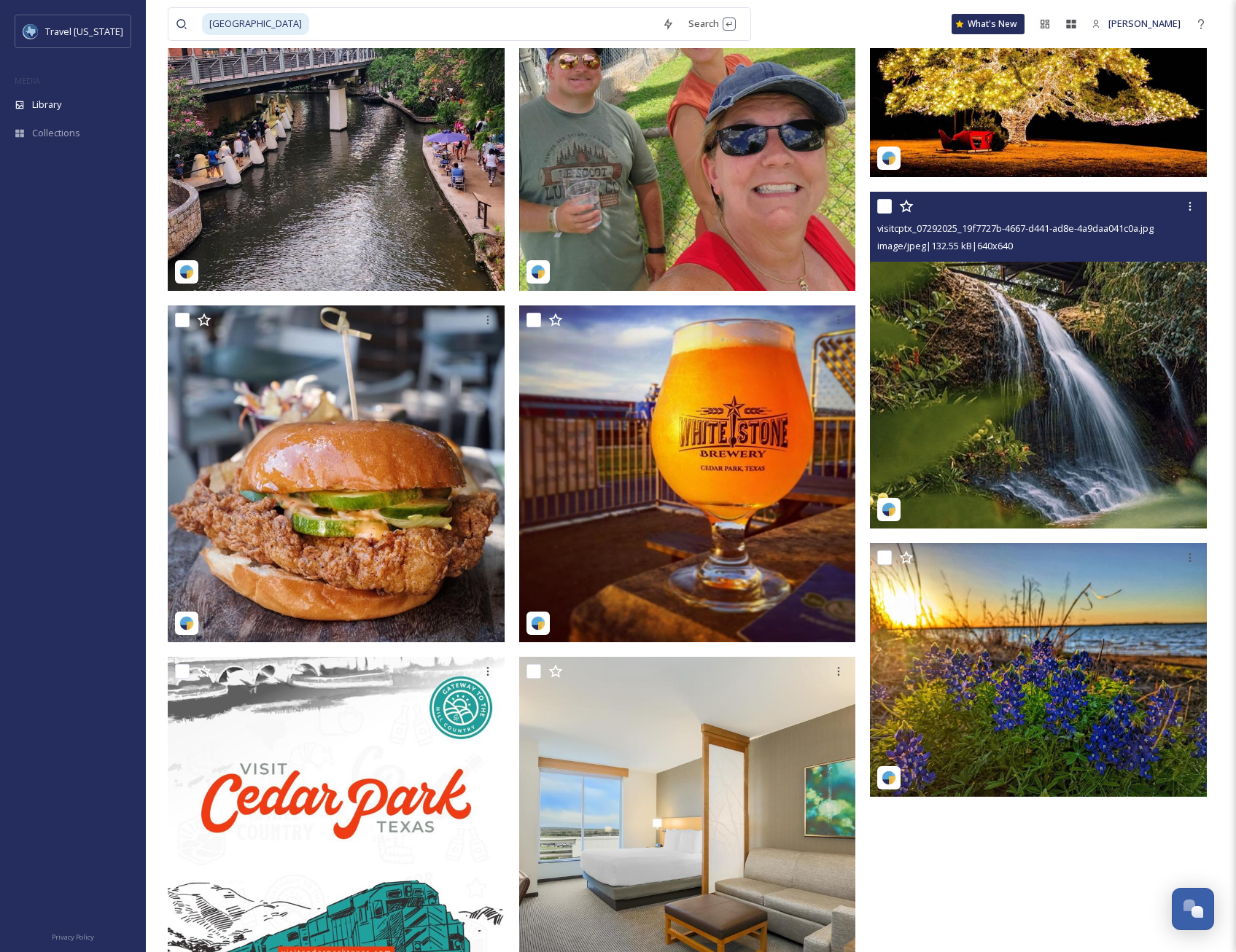
click at [956, 325] on img at bounding box center [1038, 360] width 337 height 337
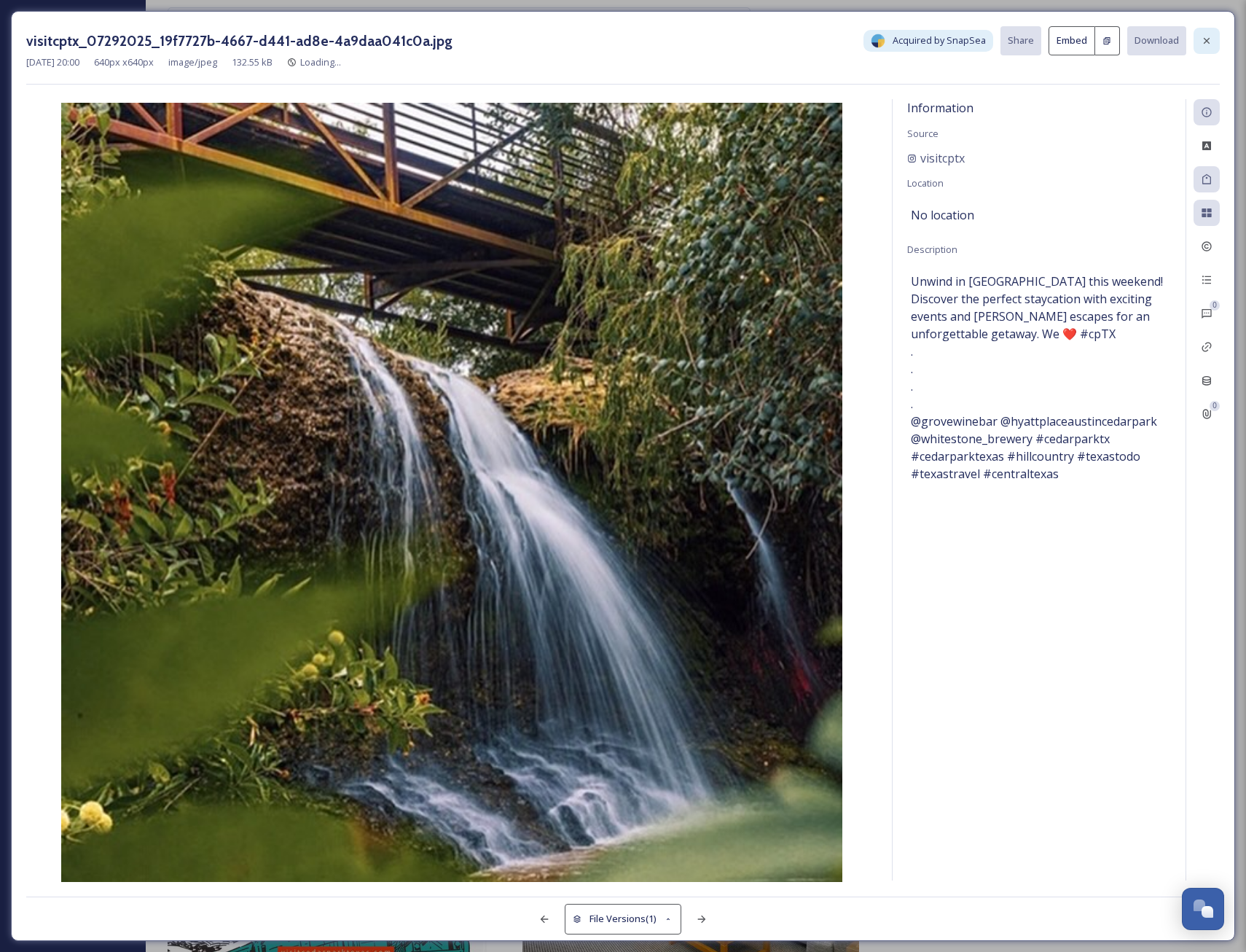
click at [1207, 31] on div at bounding box center [1207, 40] width 26 height 26
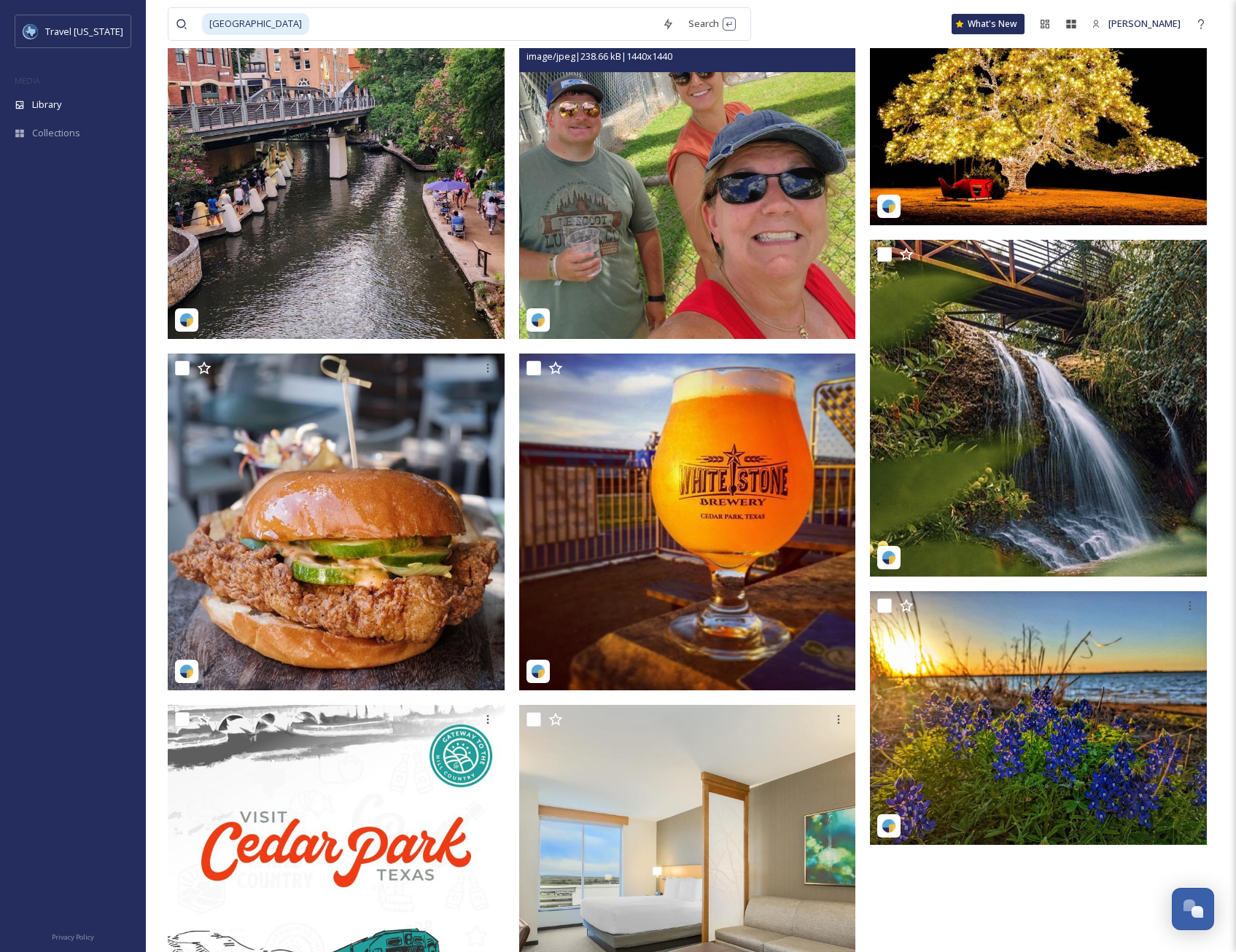
scroll to position [2092, 0]
